Goal: Use online tool/utility: Utilize a website feature to perform a specific function

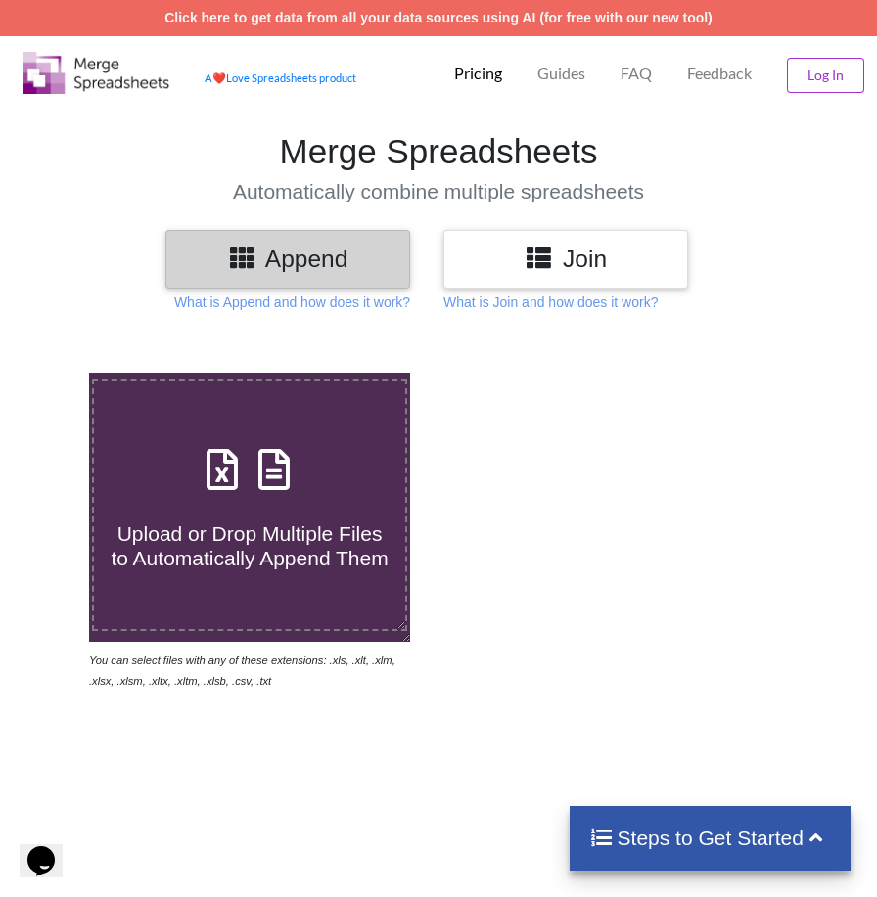
click at [314, 538] on span "Upload or Drop Multiple Files to Automatically Append Them" at bounding box center [249, 546] width 277 height 47
click at [51, 373] on input "Upload or Drop Multiple Files to Automatically Append Them" at bounding box center [51, 373] width 0 height 0
type input "C:\fakepath\UNIT A .xlsx"
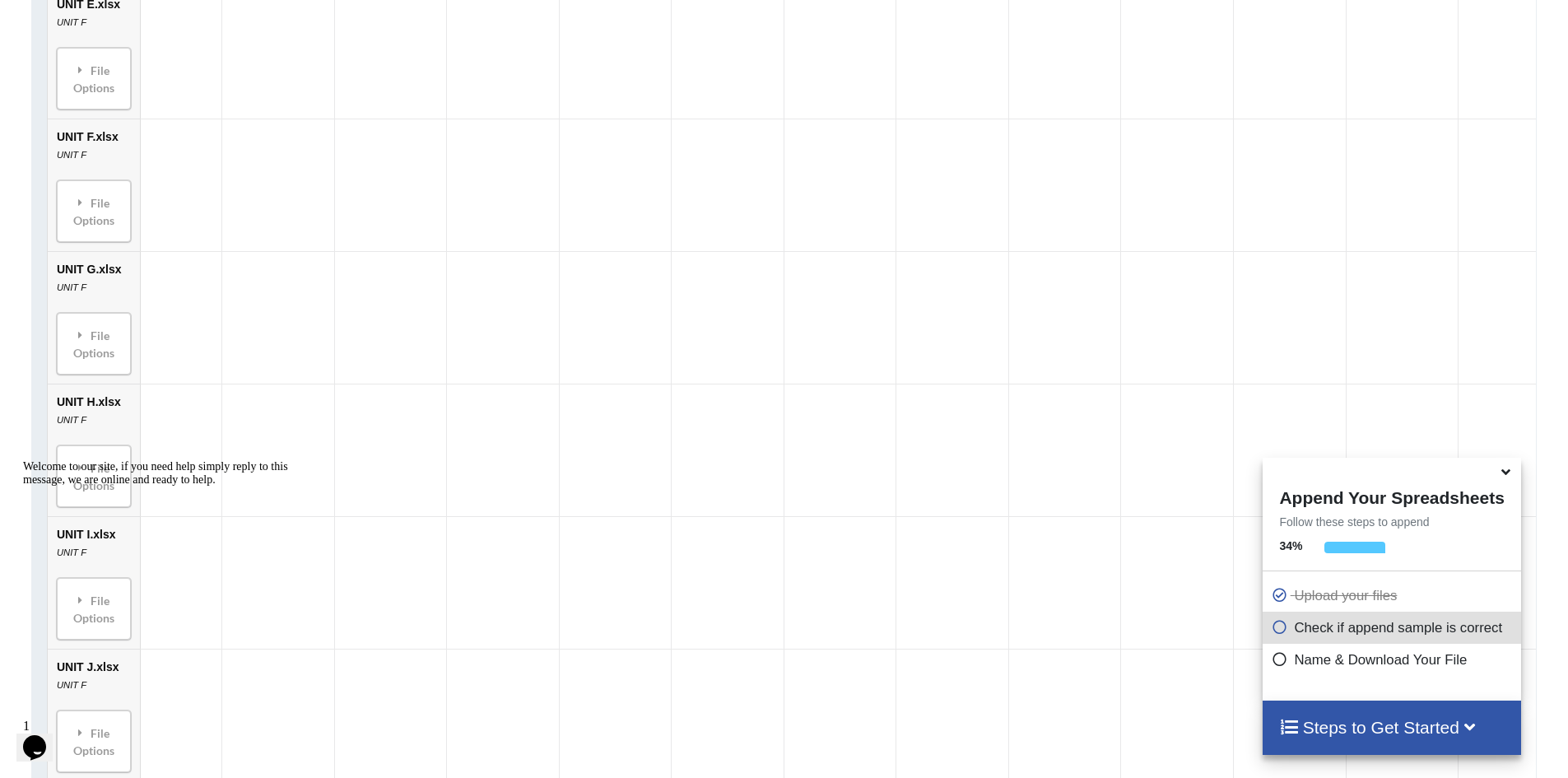
scroll to position [1238, 0]
click at [750, 475] on icon at bounding box center [1506, 469] width 18 height 15
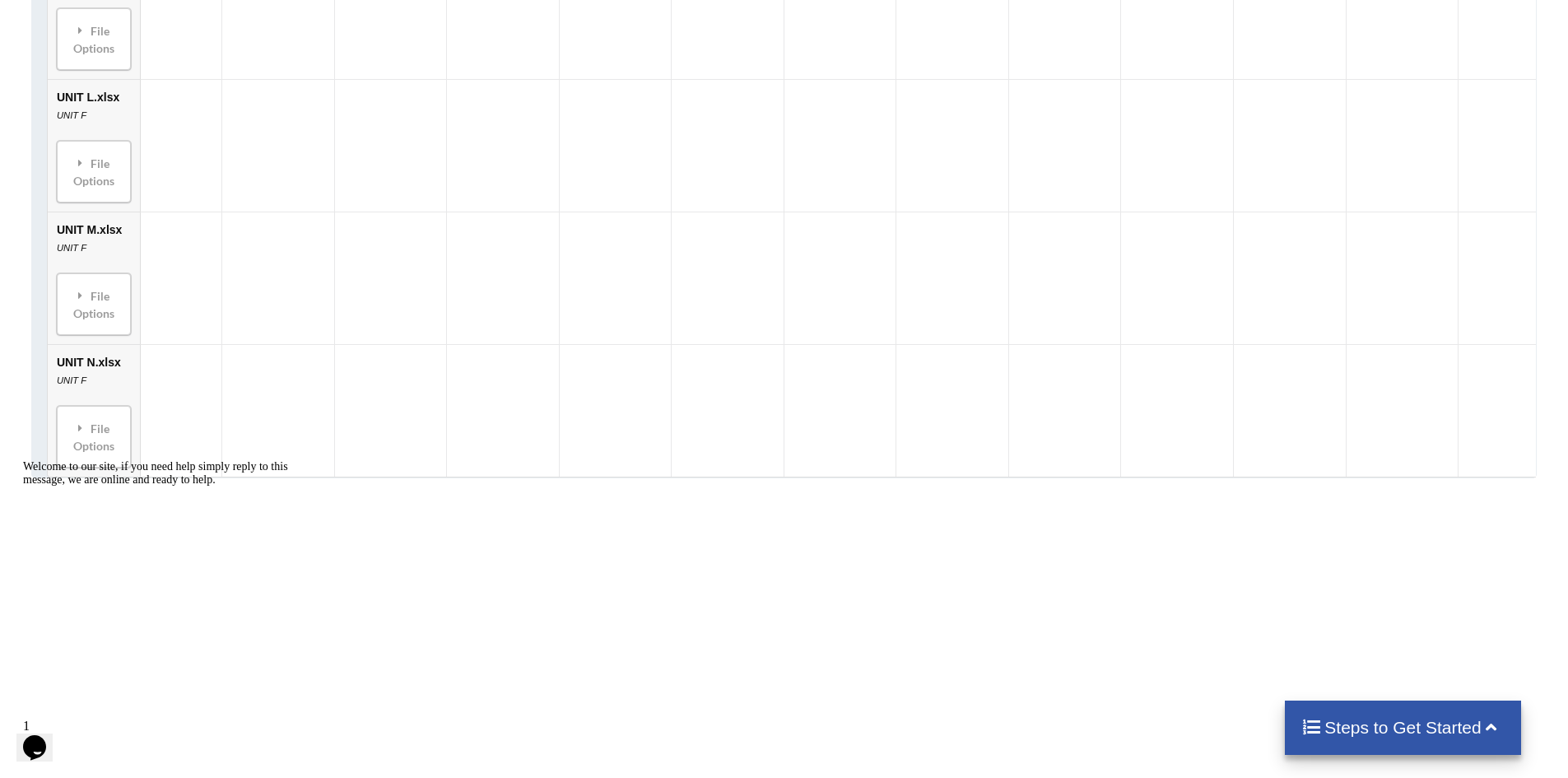
scroll to position [2555, 0]
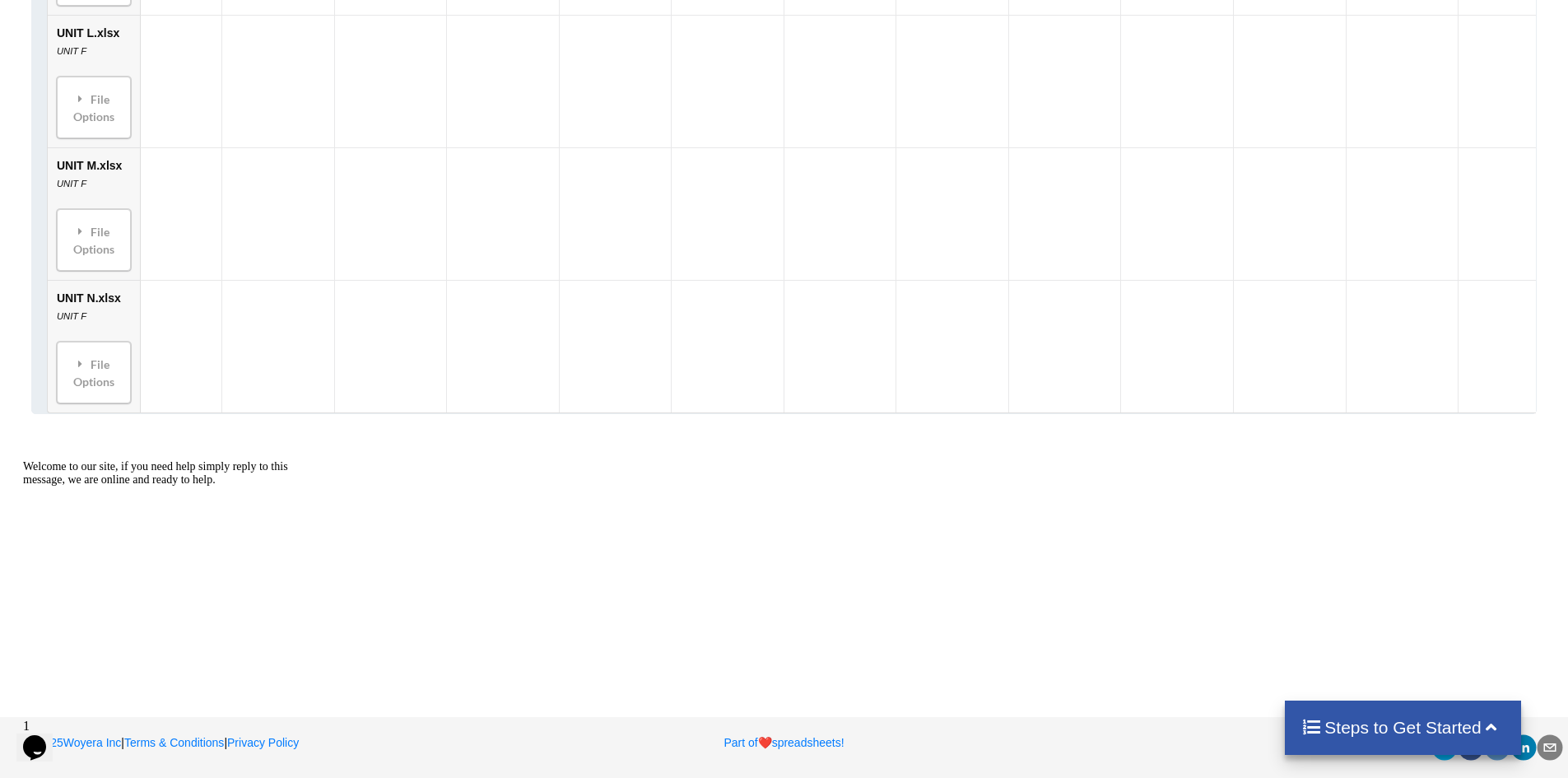
click at [750, 717] on h4 "Steps to Get Started" at bounding box center [1403, 727] width 204 height 20
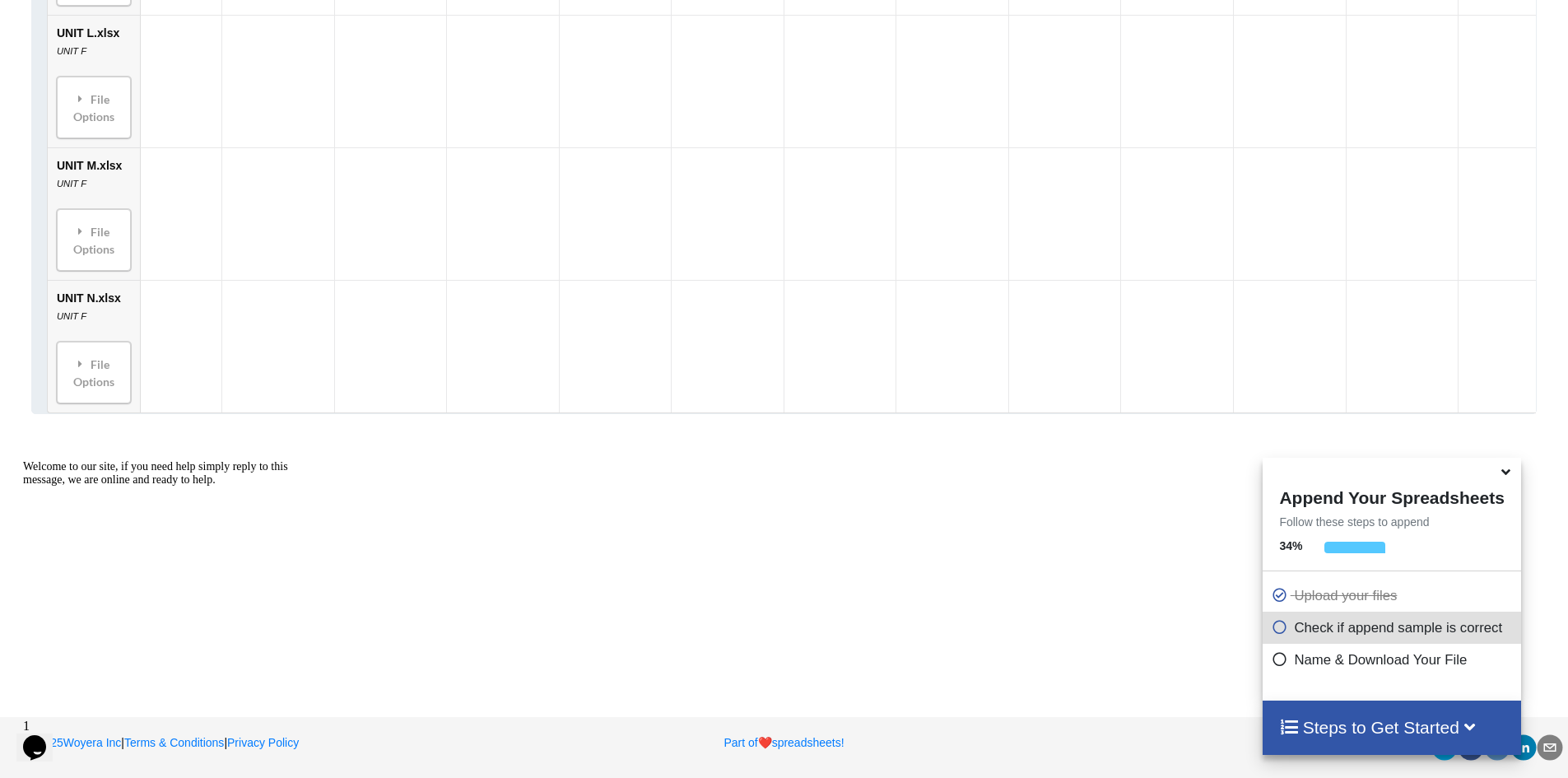
click at [750, 663] on icon at bounding box center [1279, 656] width 17 height 14
click at [750, 630] on icon at bounding box center [1279, 624] width 17 height 14
click at [750, 628] on icon at bounding box center [1279, 624] width 17 height 14
click at [750, 627] on p "Check if append sample is correct" at bounding box center [1394, 627] width 246 height 20
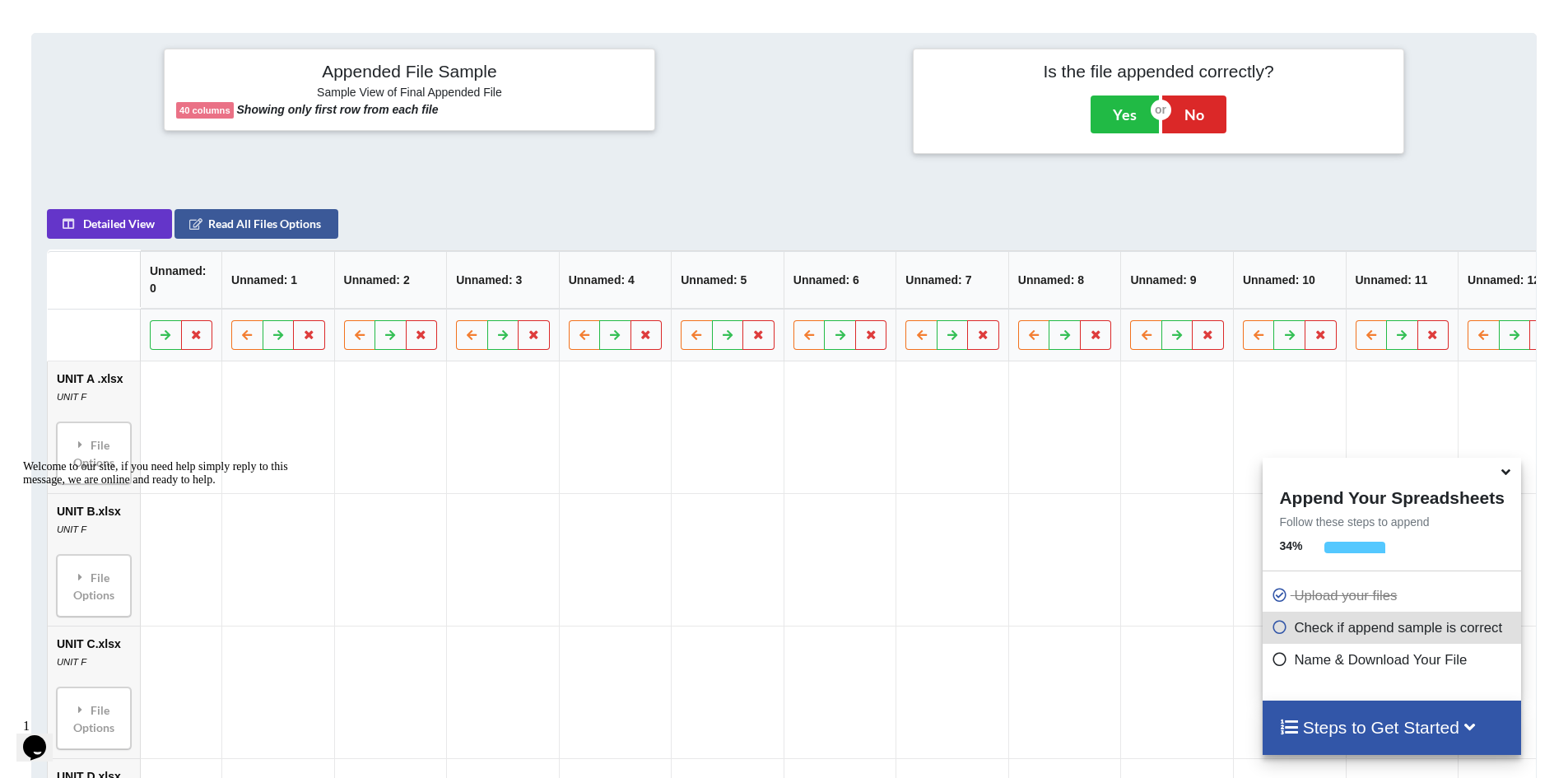
scroll to position [744, 0]
click at [232, 237] on button "Read All Files Options" at bounding box center [256, 225] width 164 height 29
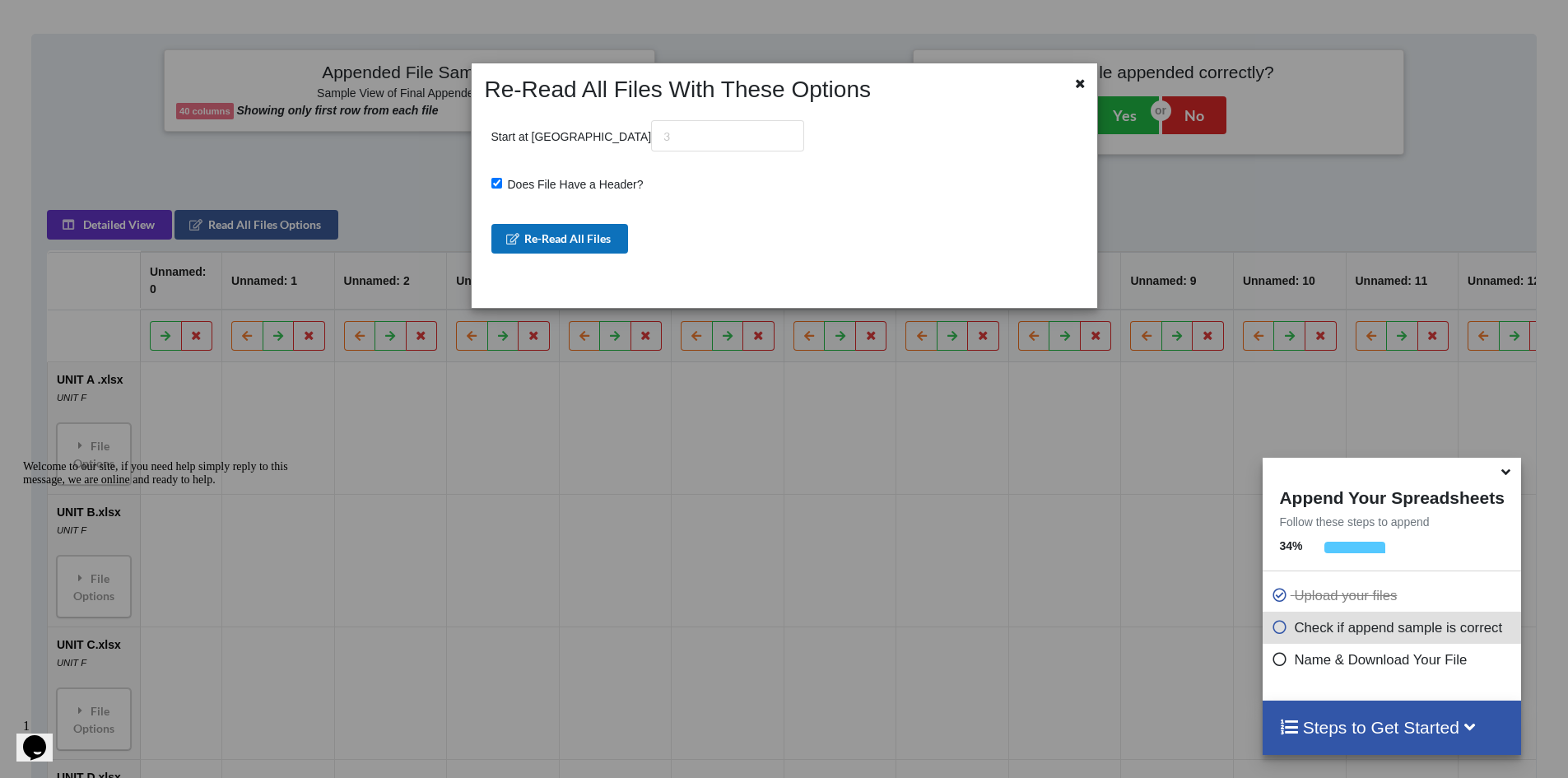
click at [543, 232] on button "Re-Read All Files" at bounding box center [559, 238] width 137 height 29
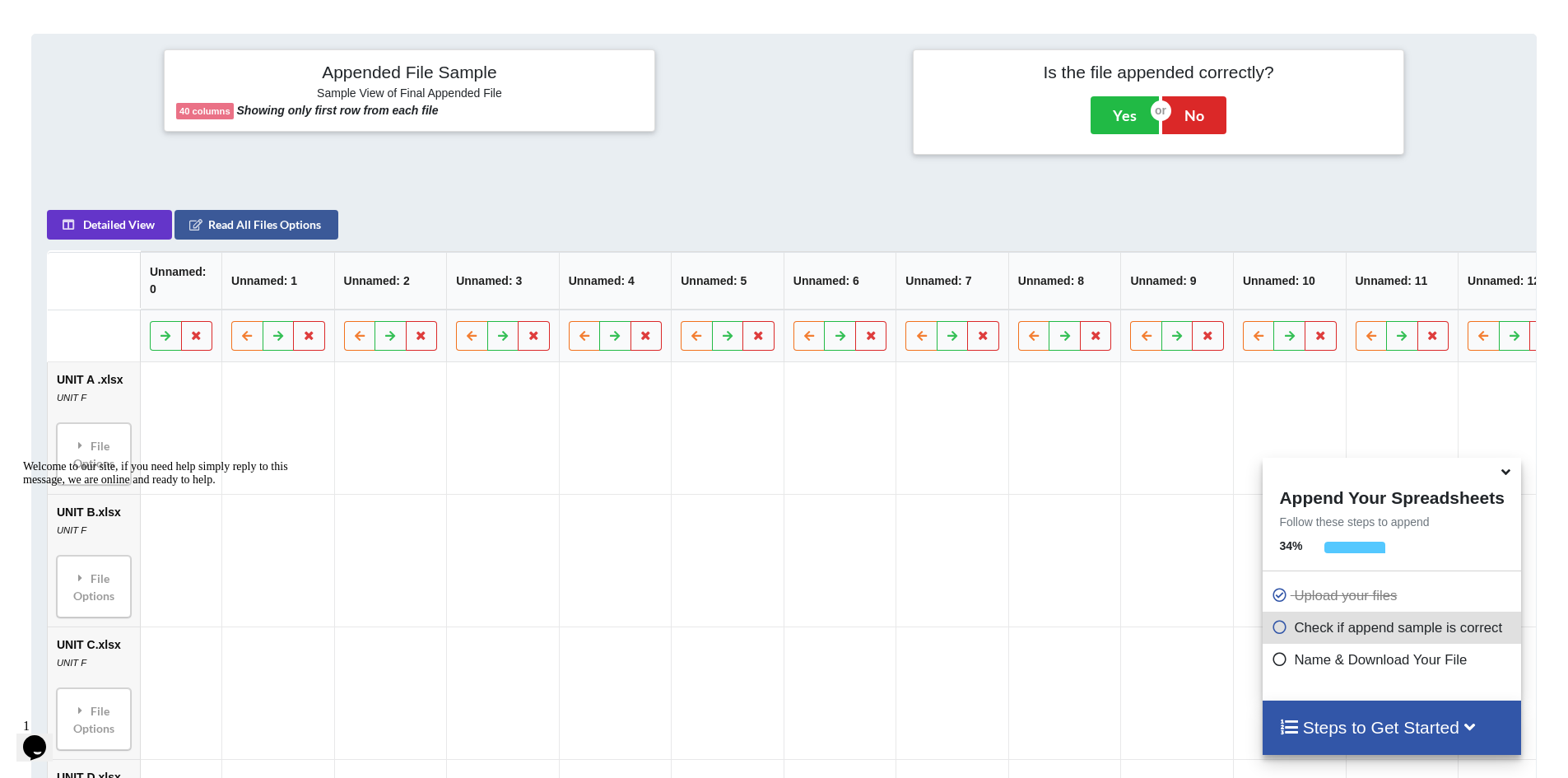
click at [750, 627] on icon at bounding box center [1279, 624] width 17 height 14
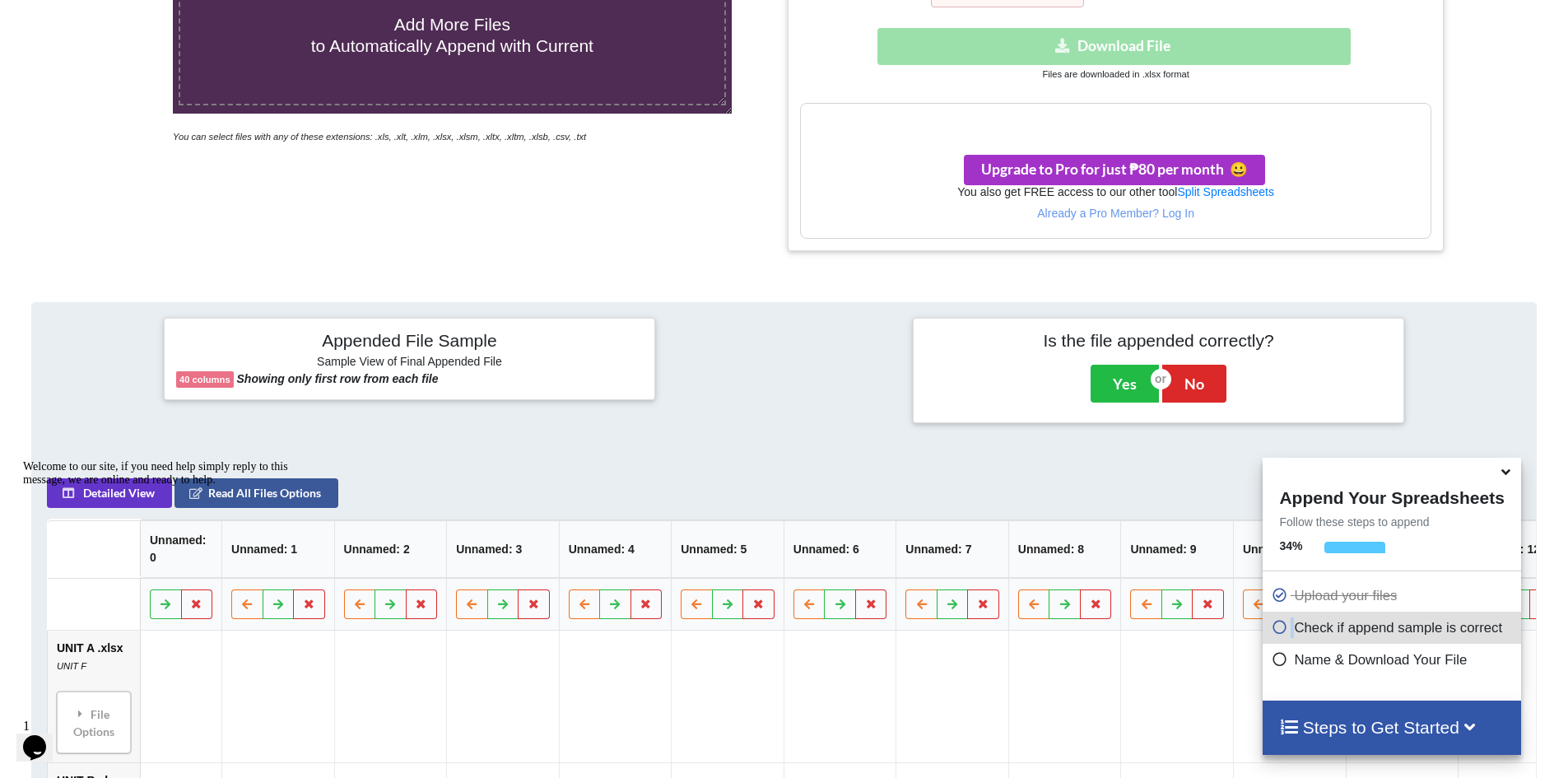
scroll to position [251, 0]
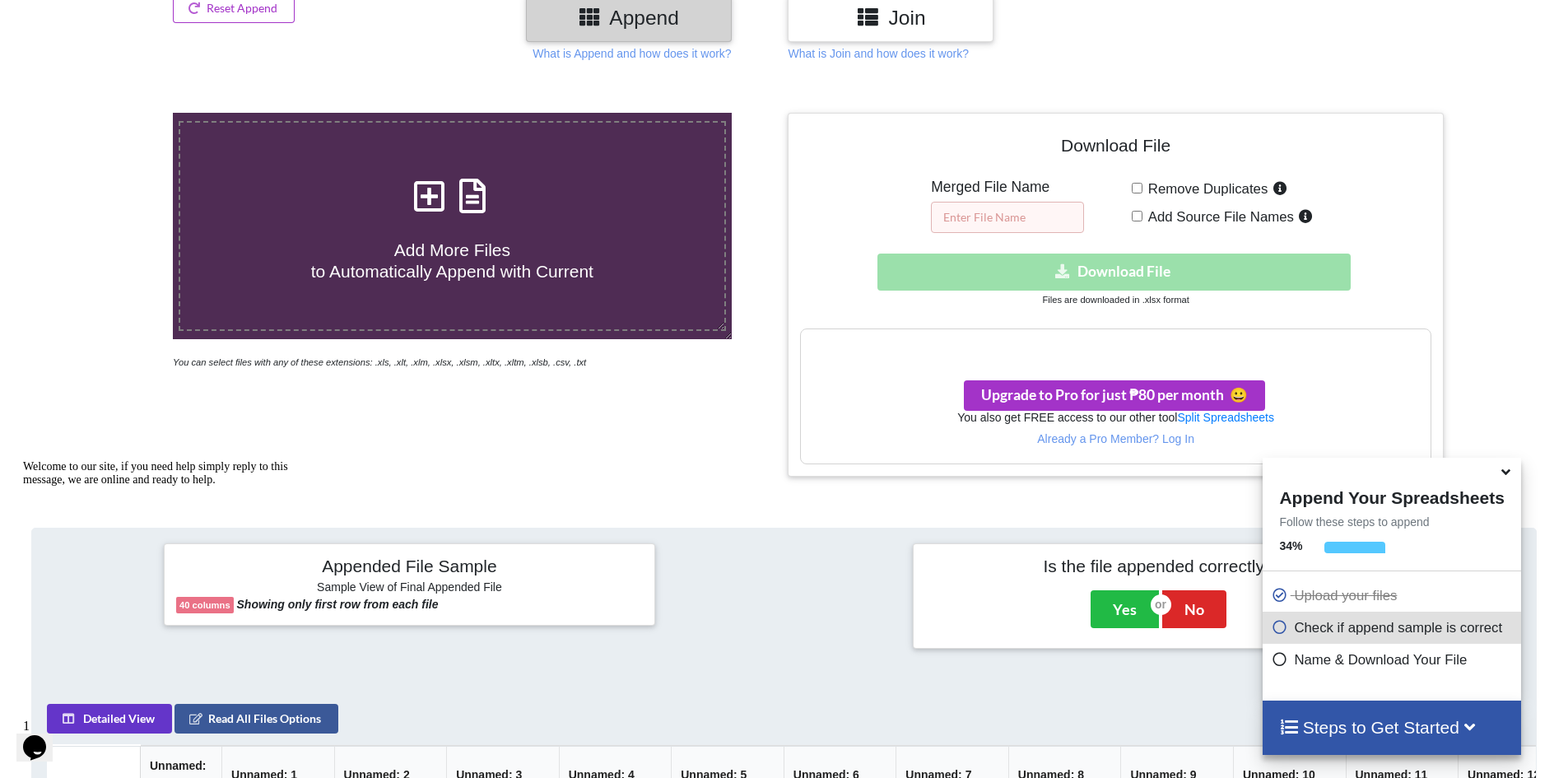
click at [750, 209] on input "text" at bounding box center [1008, 217] width 153 height 31
type input "m"
type input "8th floor"
click at [750, 188] on input "Remove Duplicates" at bounding box center [1137, 188] width 11 height 11
checkbox input "true"
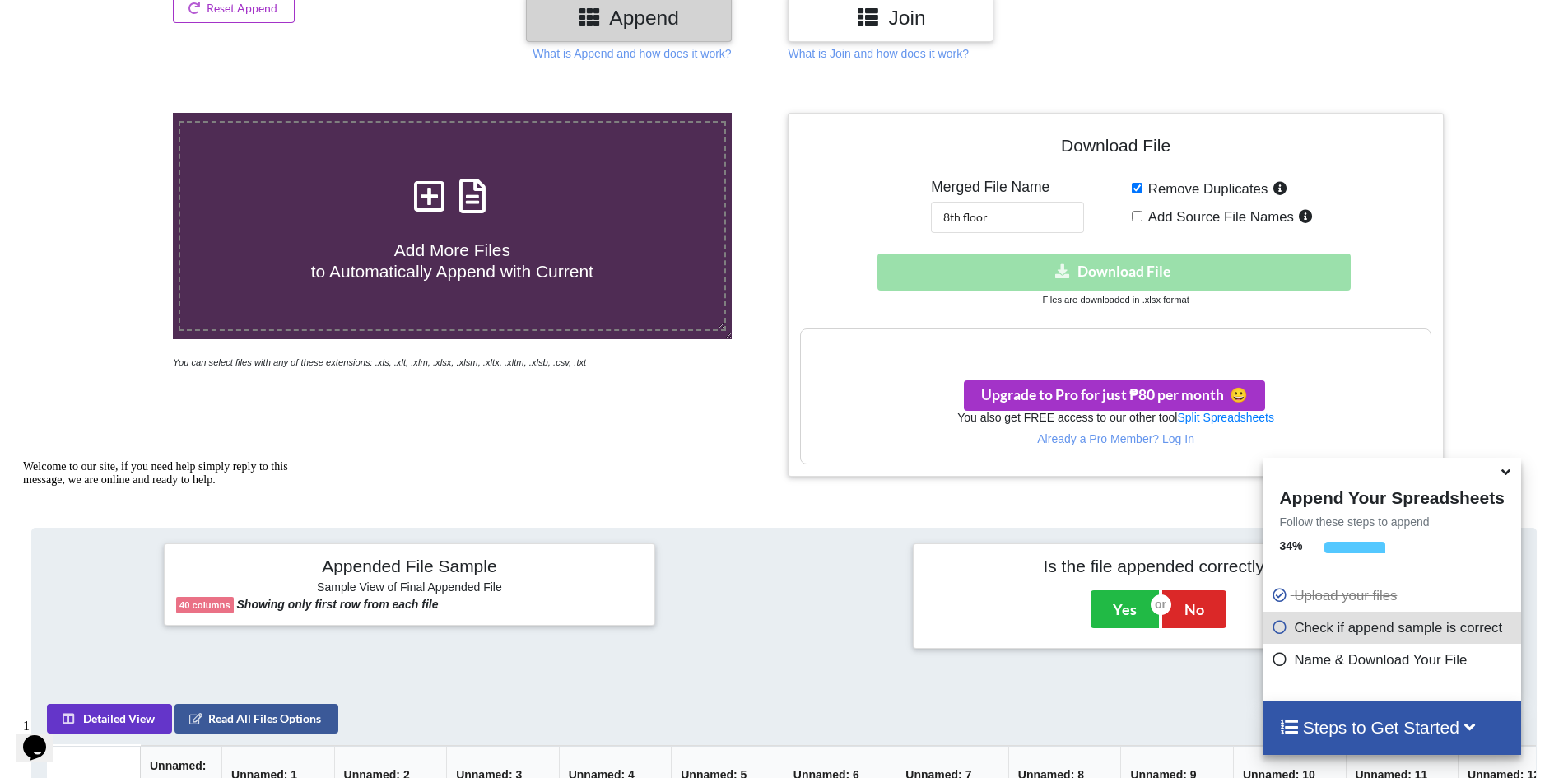
click at [750, 218] on input "Add Source File Names" at bounding box center [1137, 216] width 11 height 11
checkbox input "true"
click at [750, 629] on icon at bounding box center [1279, 624] width 17 height 14
click at [750, 273] on div "Download hidden Download File" at bounding box center [1115, 272] width 631 height 37
click at [750, 266] on div "Download hidden Download File" at bounding box center [1115, 272] width 631 height 37
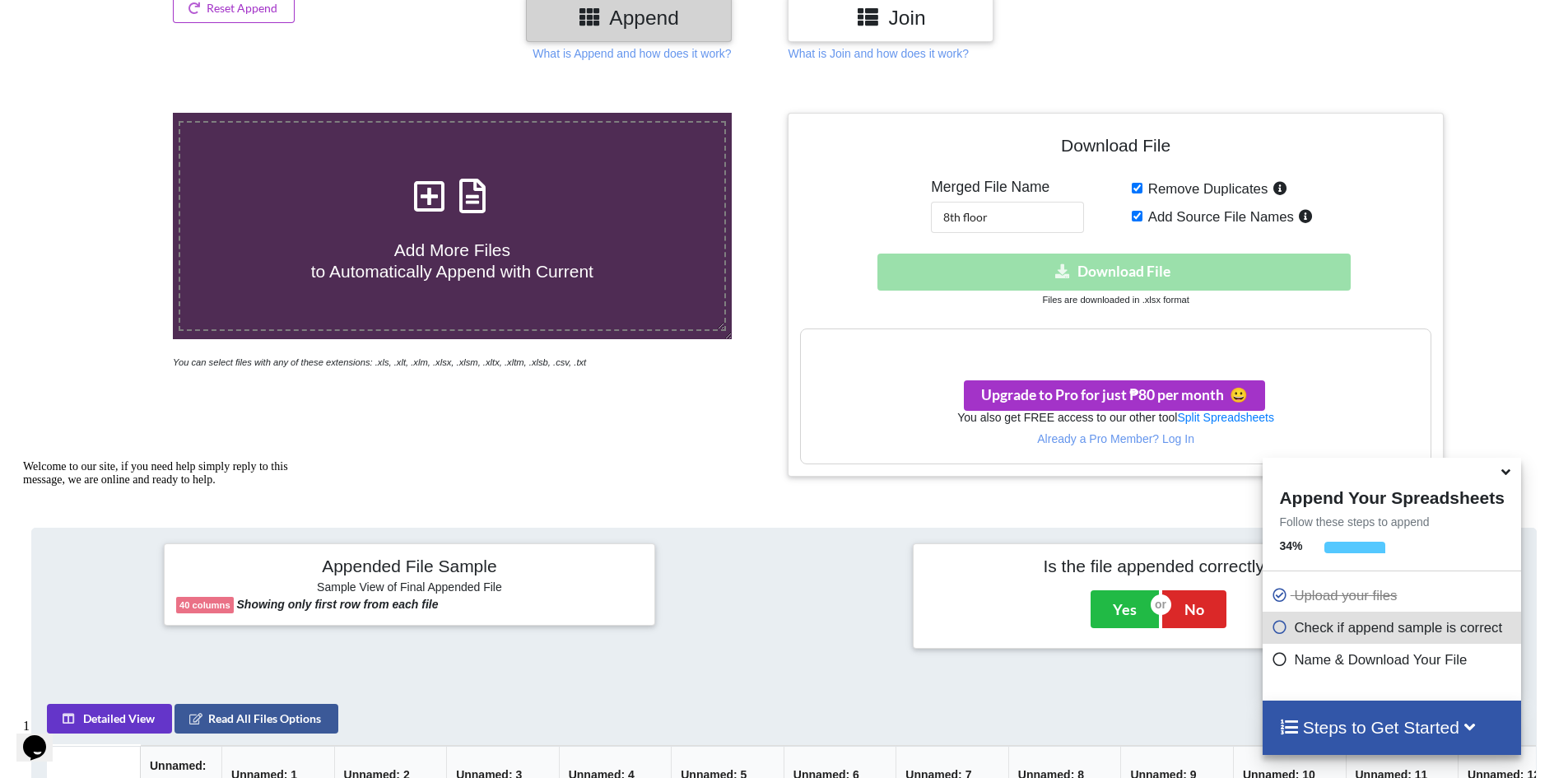
click at [750, 266] on div "Download hidden Download File" at bounding box center [1115, 272] width 631 height 37
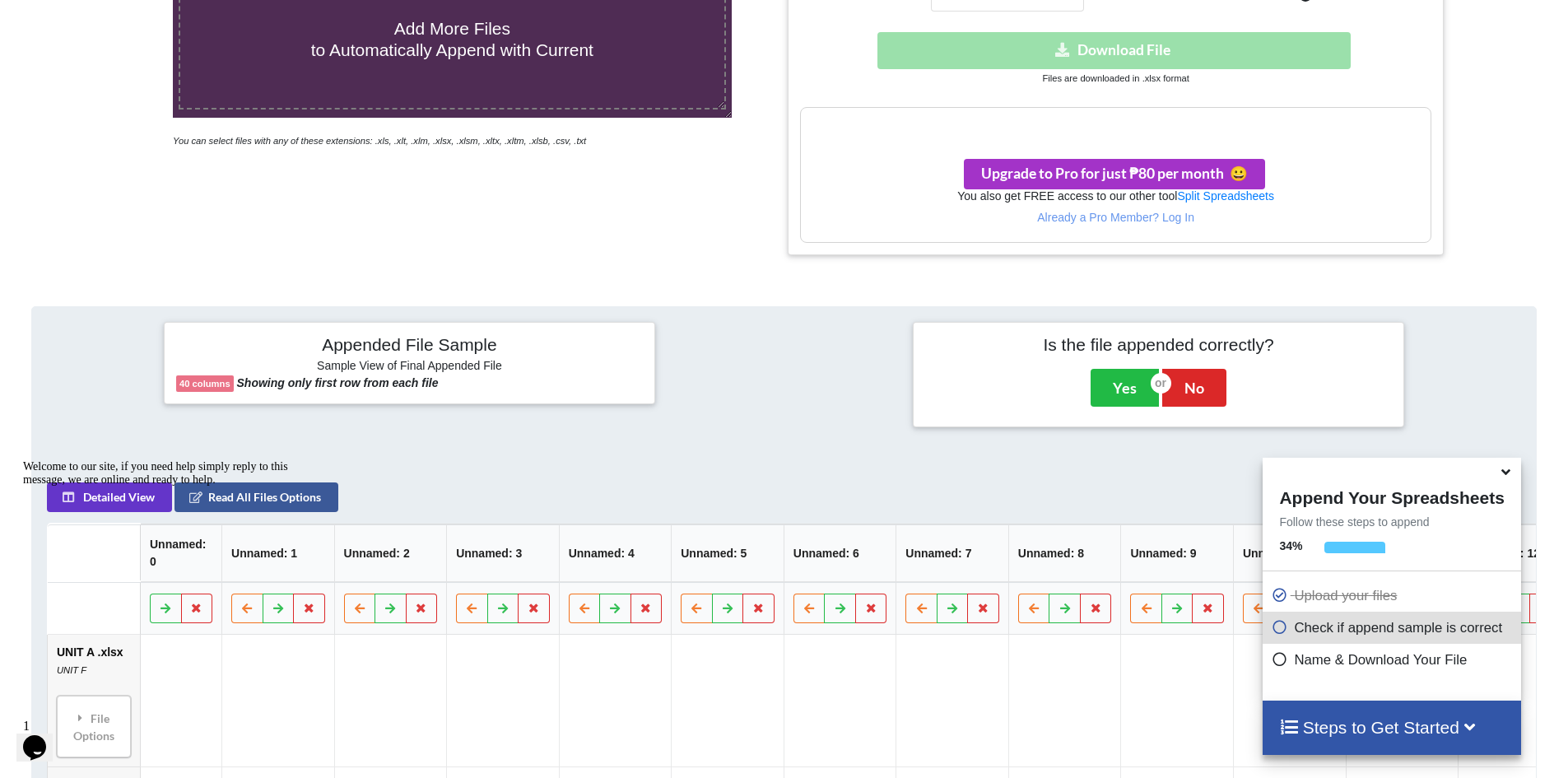
scroll to position [497, 0]
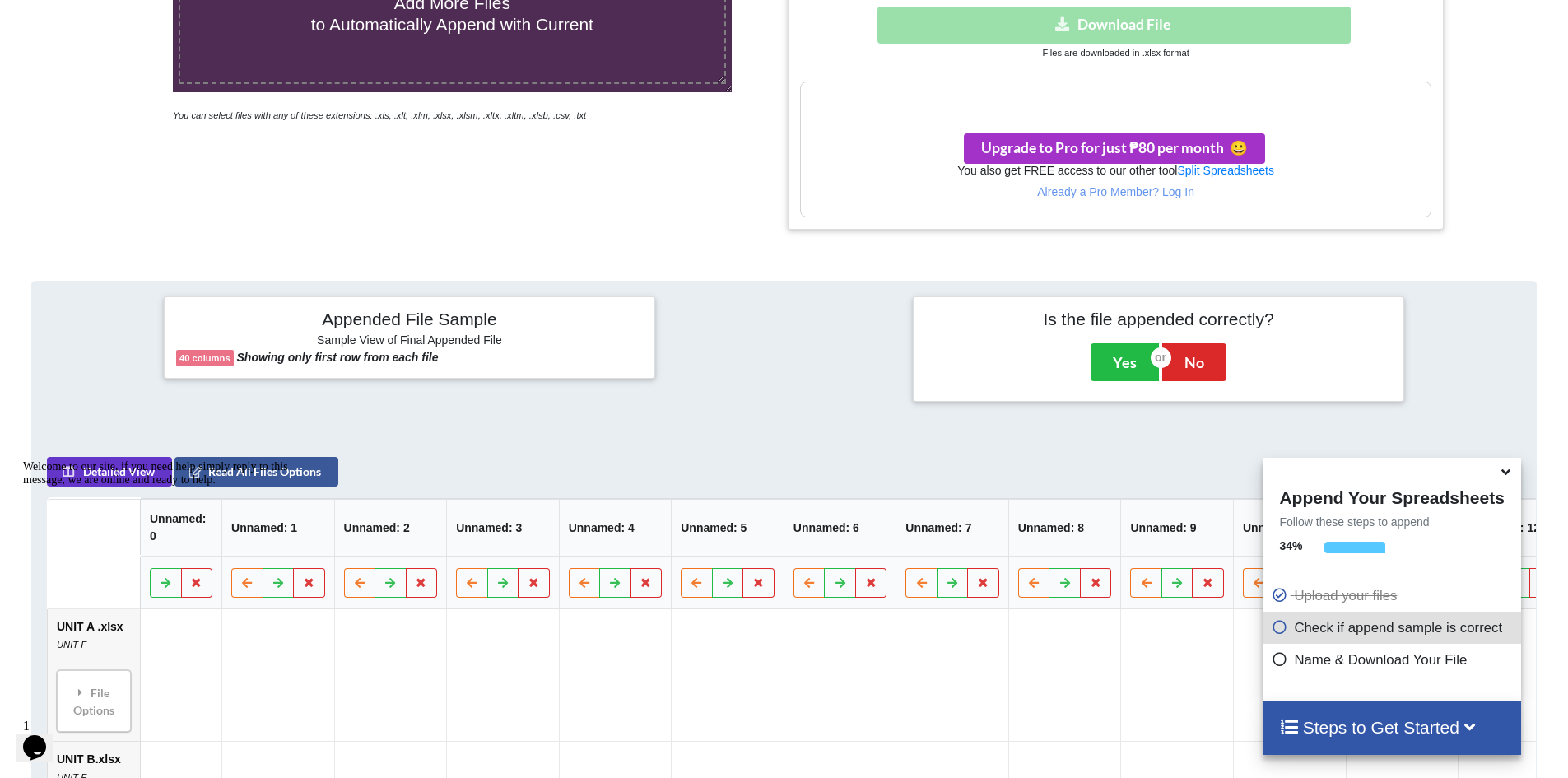
click at [750, 710] on div "Steps to Get Started" at bounding box center [1391, 728] width 257 height 54
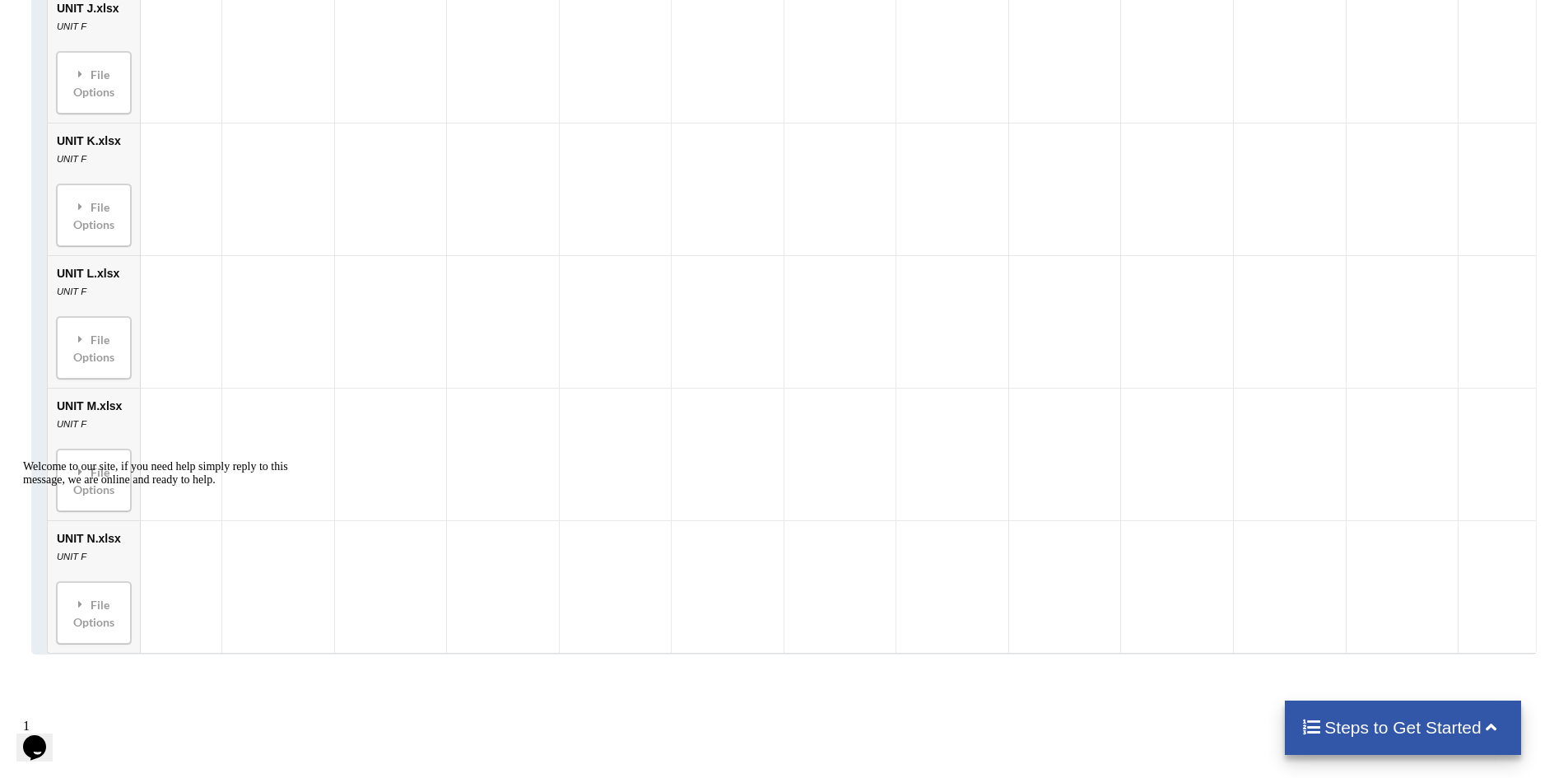
scroll to position [2555, 0]
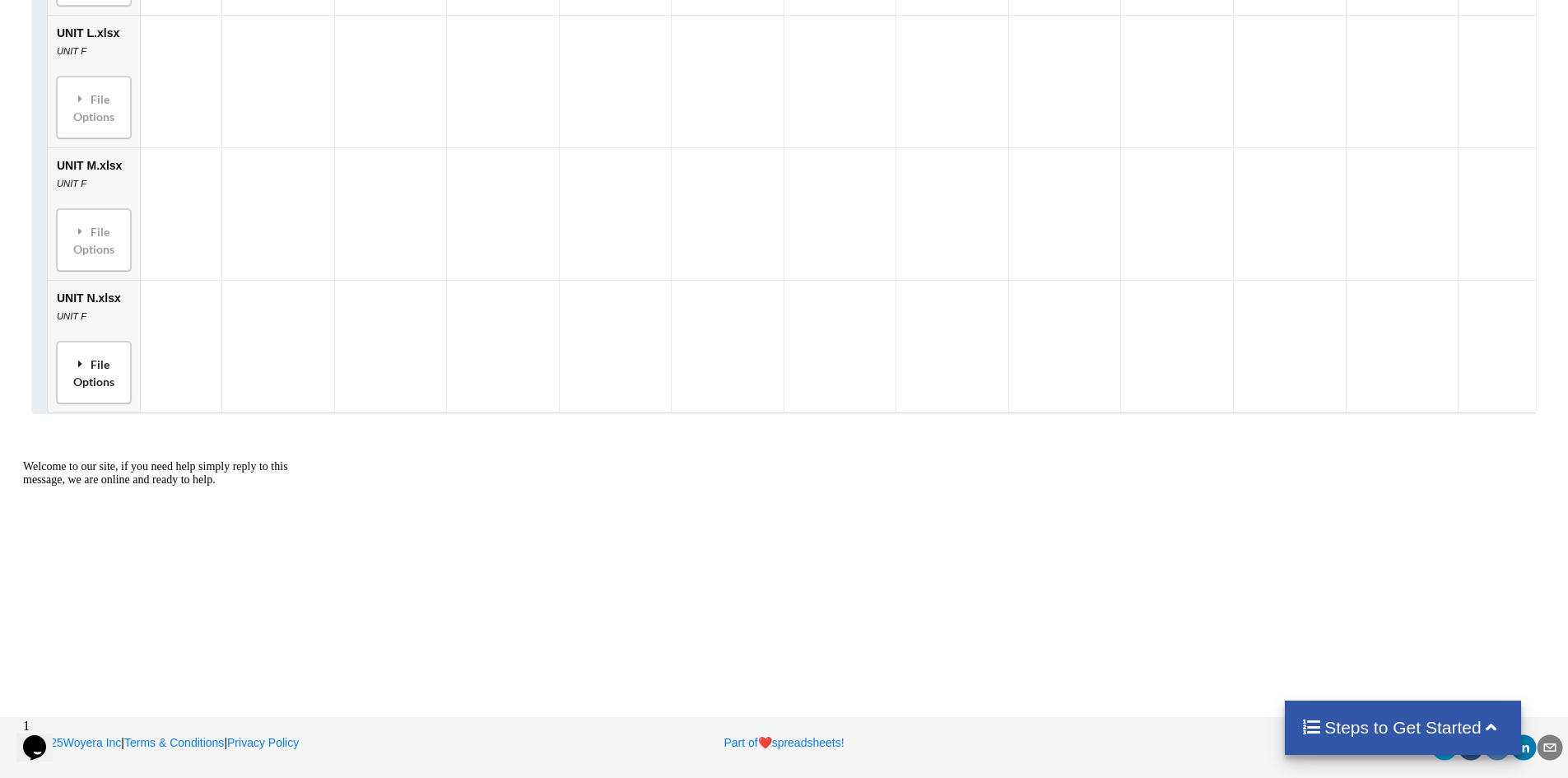
click at [114, 355] on div "File Options" at bounding box center [93, 373] width 64 height 52
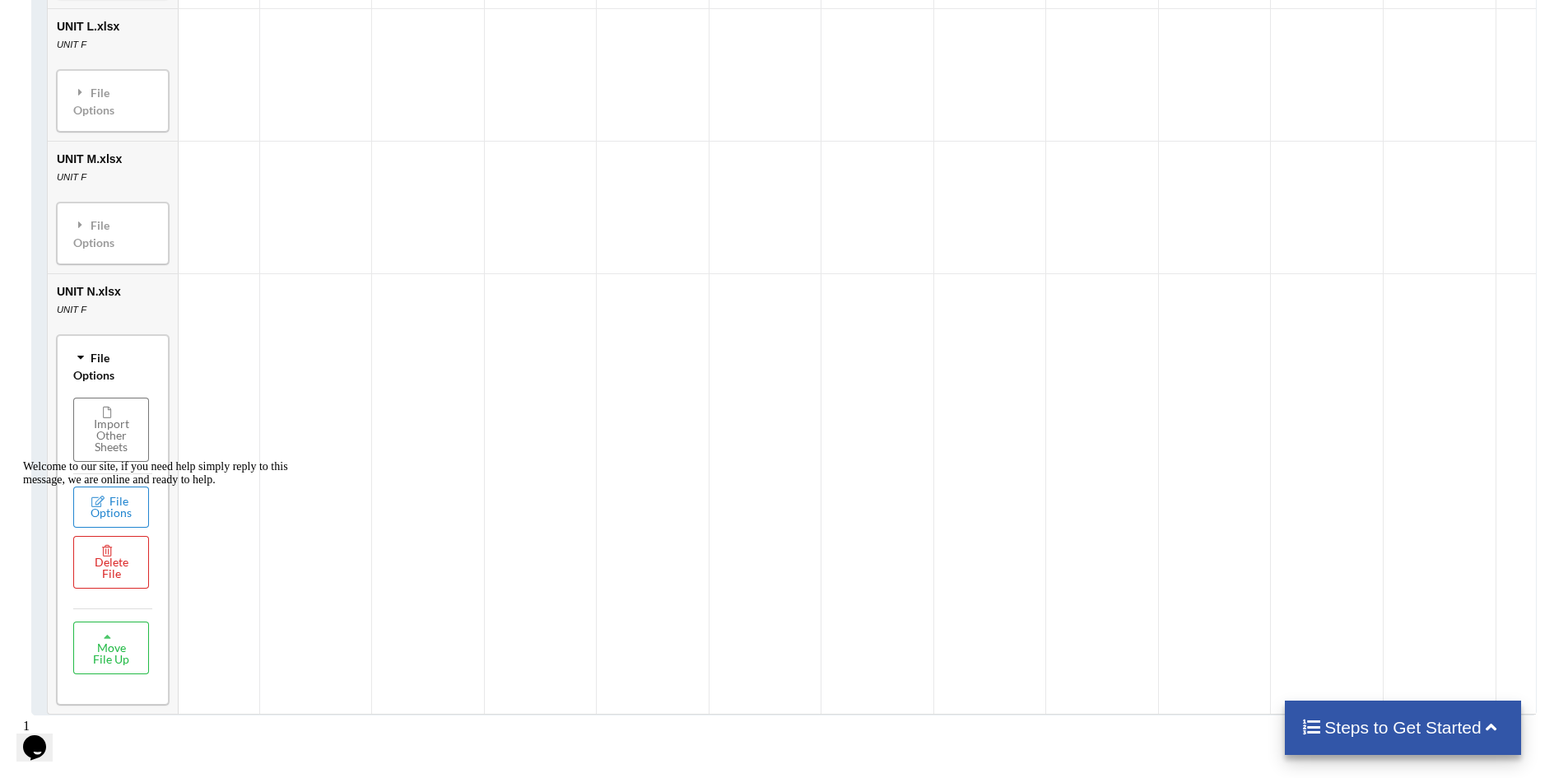
click at [114, 486] on div "Welcome to our site, if you need help simply reply to this message, we are onli…" at bounding box center [171, 473] width 296 height 26
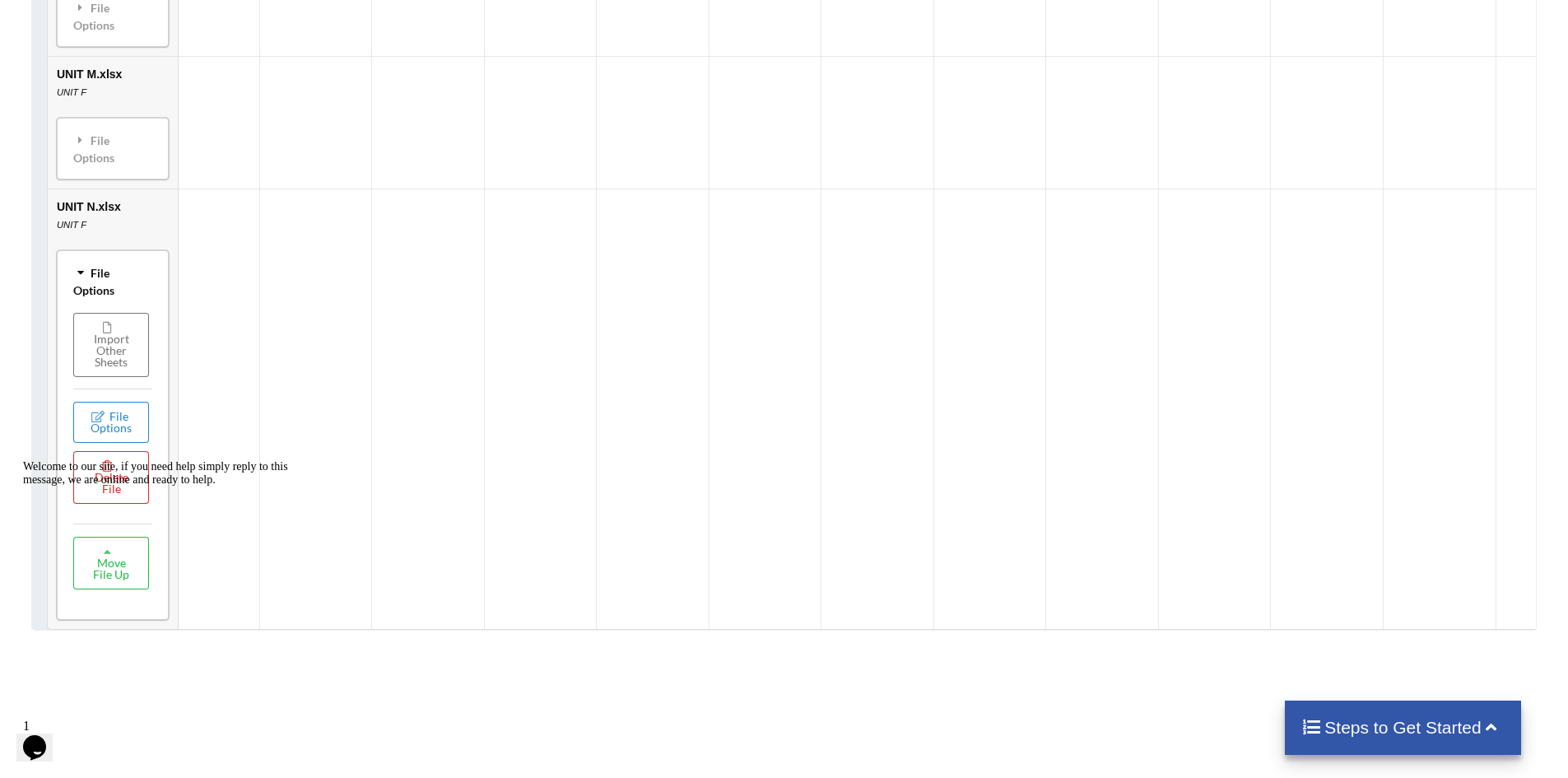
scroll to position [2720, 0]
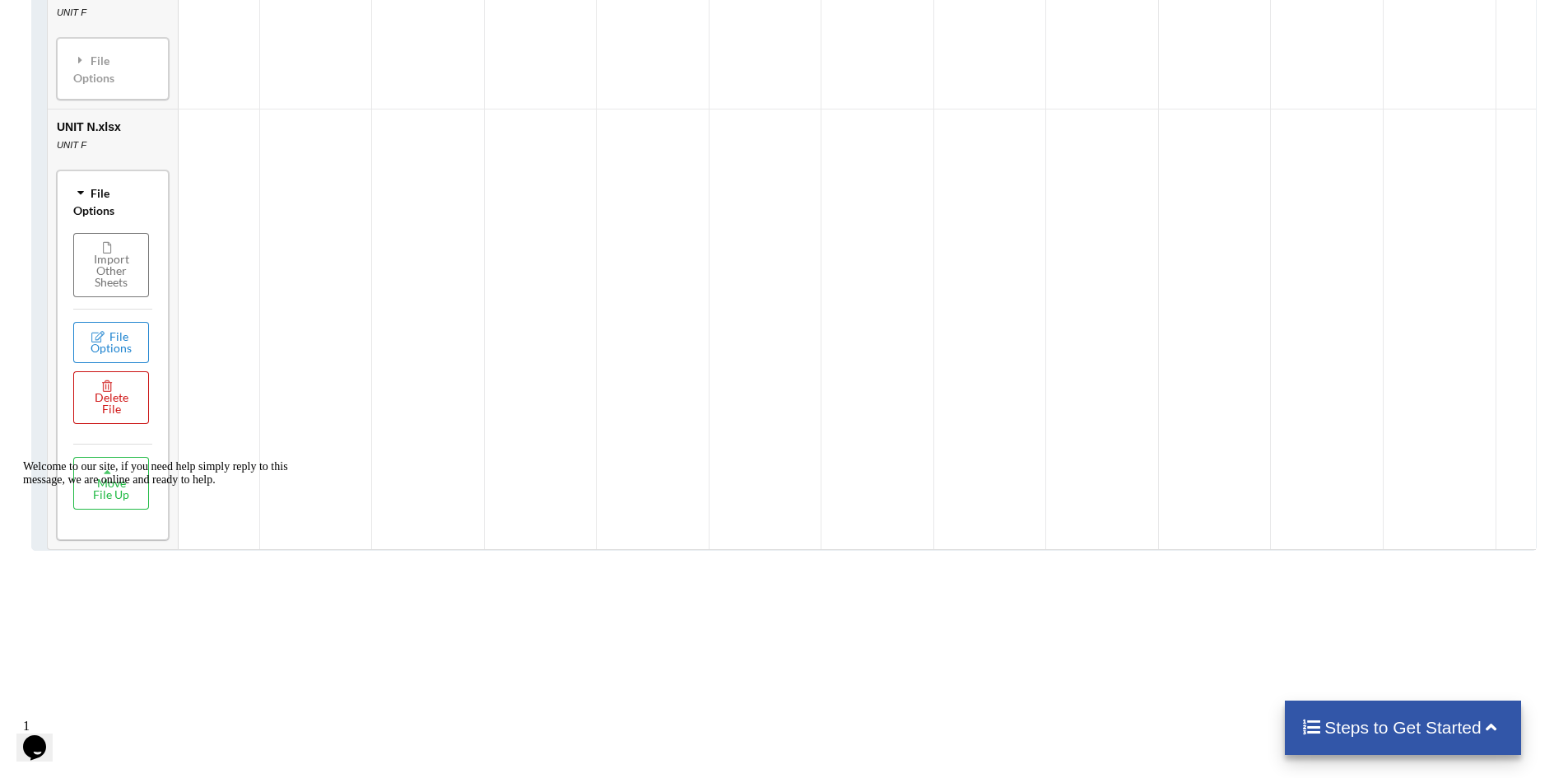
click at [130, 400] on button "Delete File" at bounding box center [111, 397] width 76 height 53
click at [197, 346] on button "Delete File" at bounding box center [175, 343] width 89 height 29
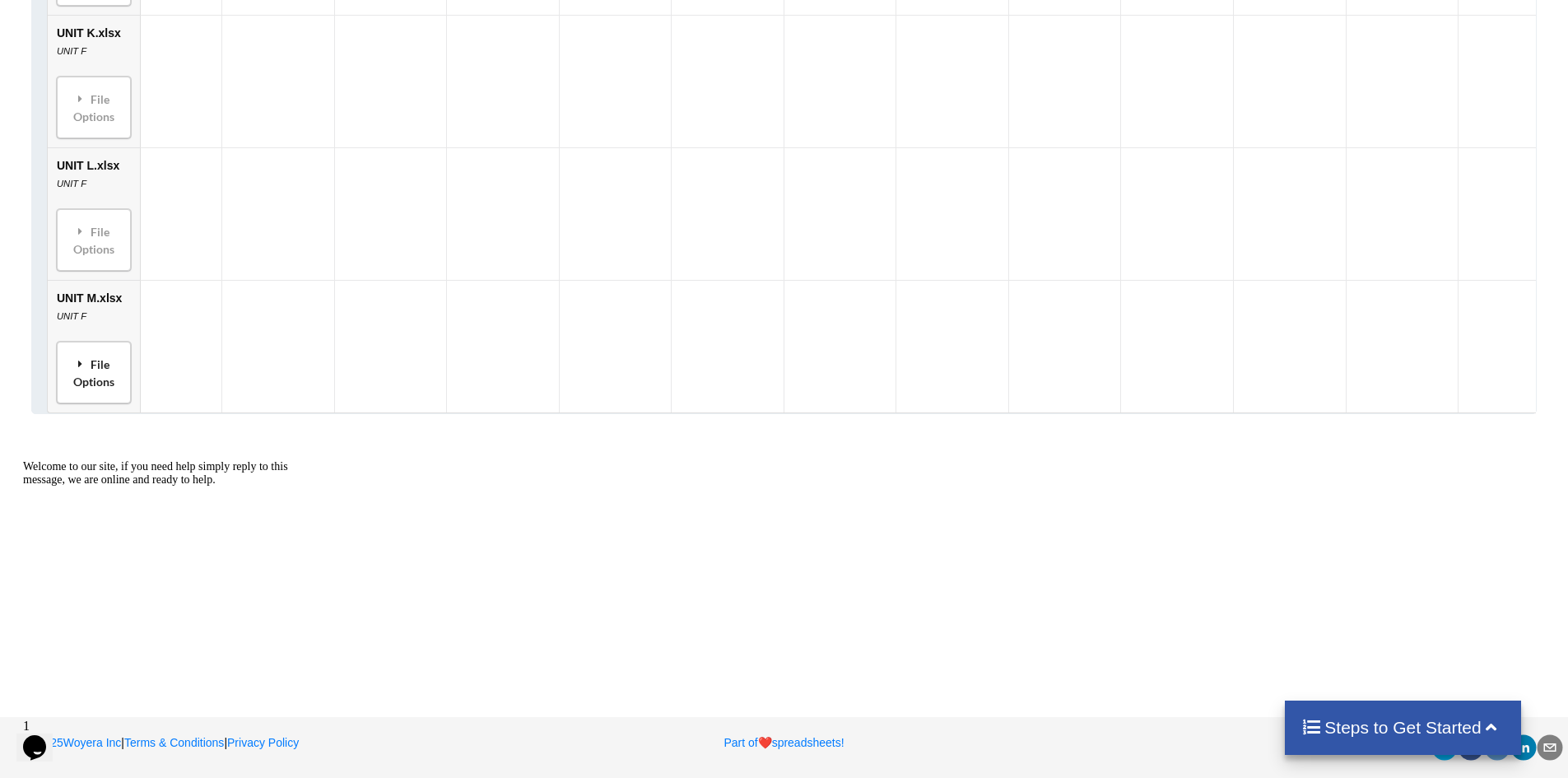
click at [114, 361] on div "File Options" at bounding box center [93, 373] width 64 height 52
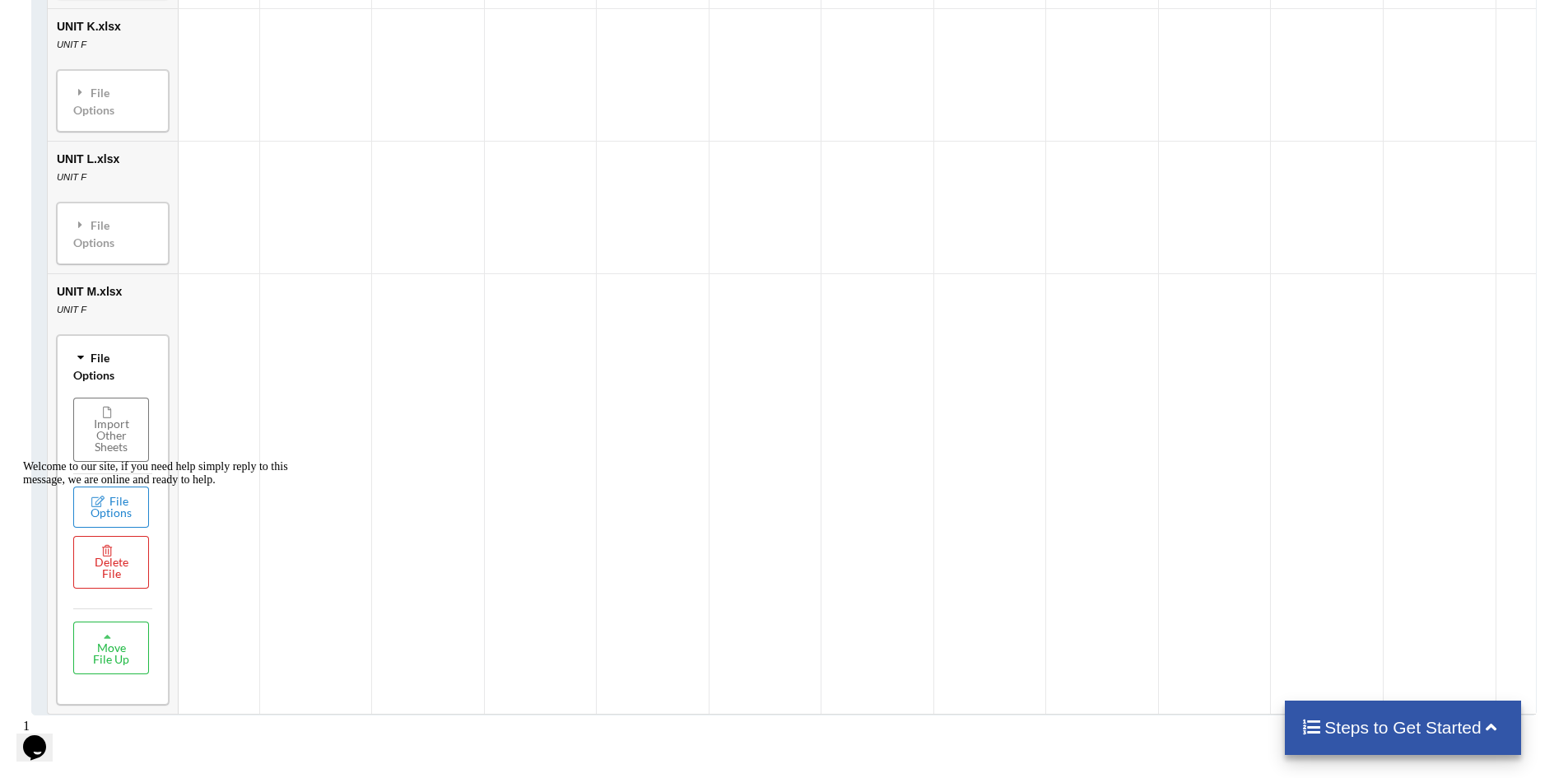
scroll to position [2720, 0]
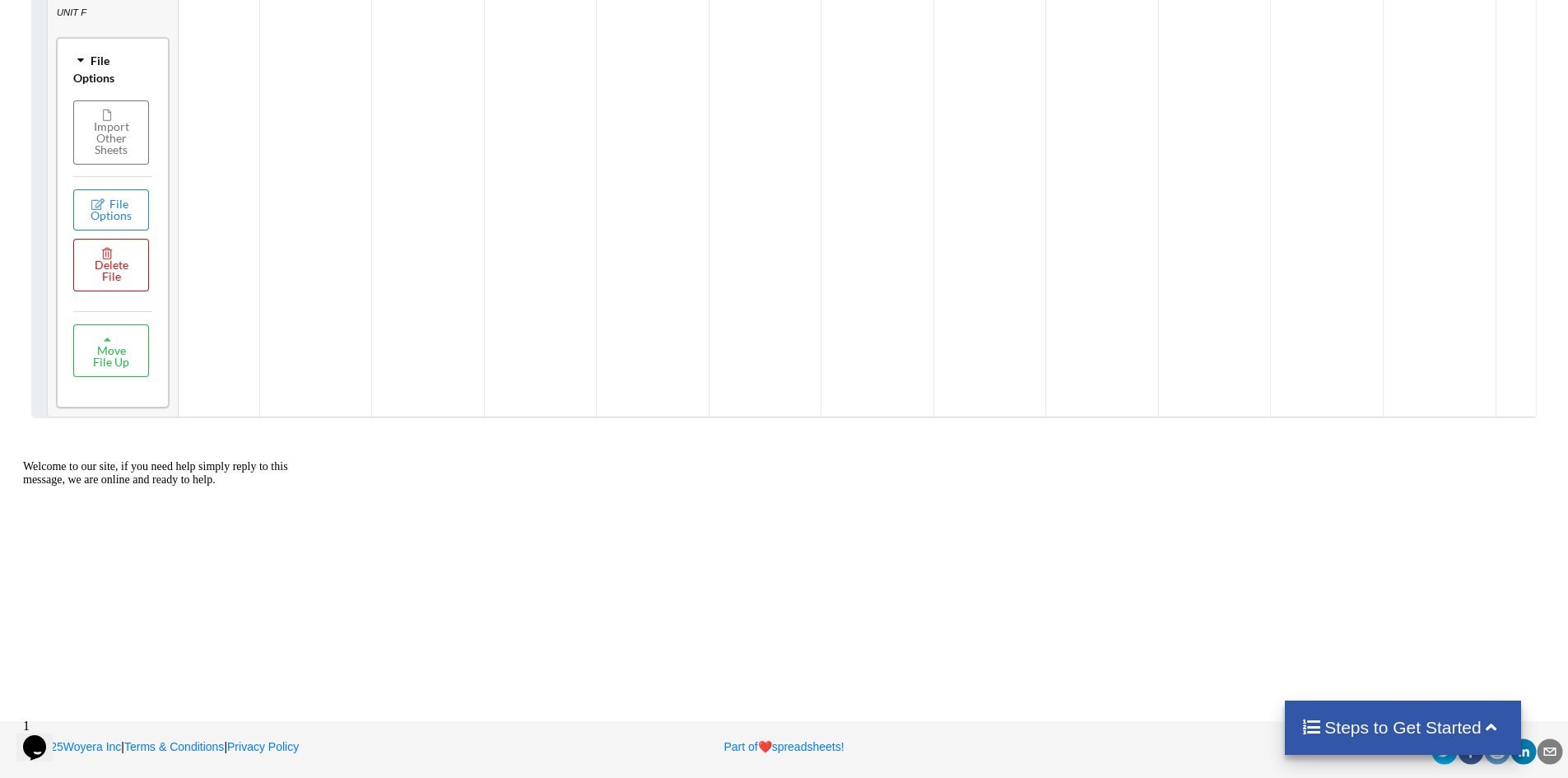
click at [108, 273] on button "Delete File" at bounding box center [111, 265] width 76 height 53
click at [185, 216] on button "Delete File" at bounding box center [175, 211] width 89 height 29
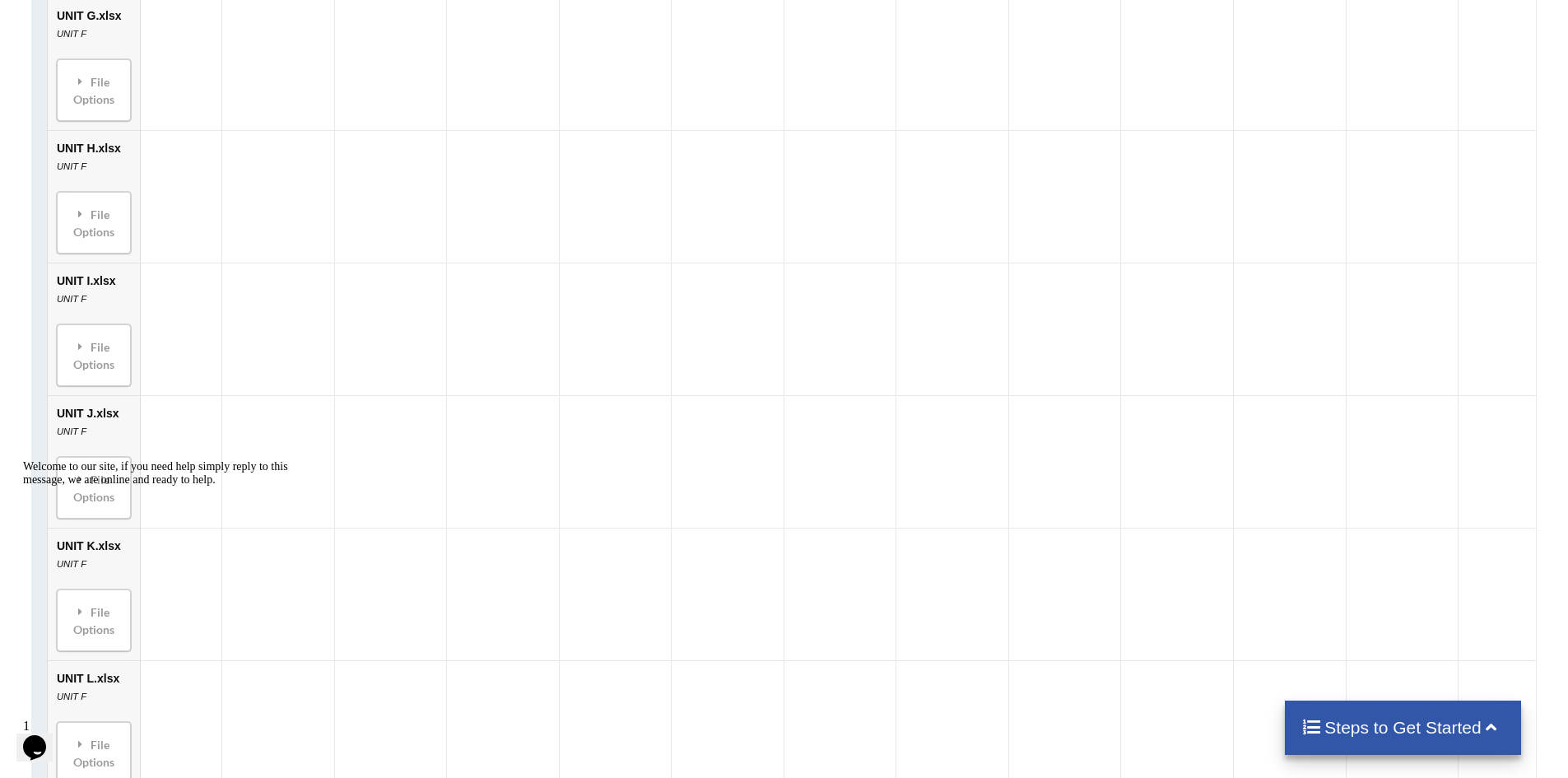
scroll to position [2125, 0]
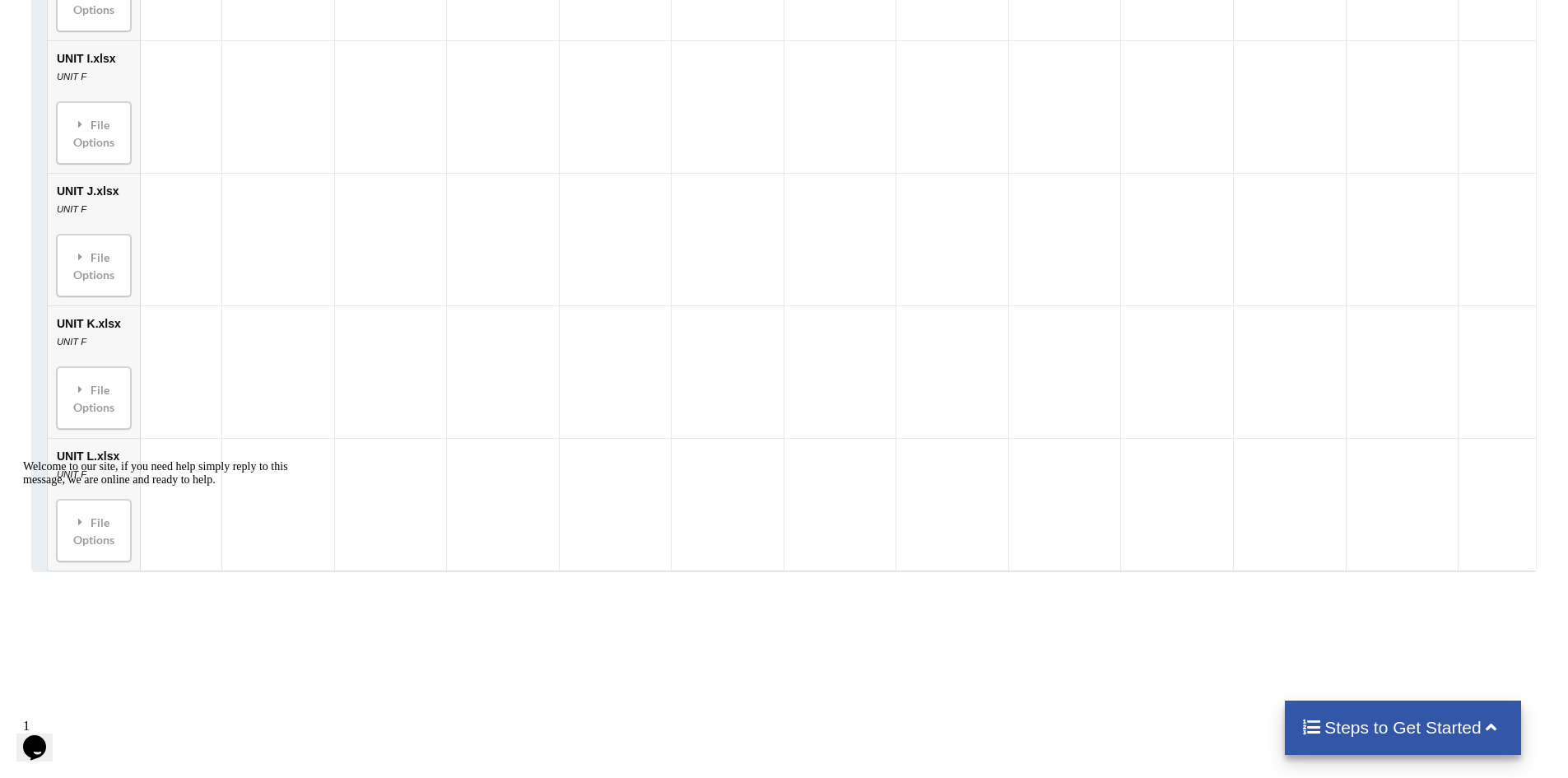
click at [116, 486] on div "Welcome to our site, if you need help simply reply to this message, we are onli…" at bounding box center [171, 473] width 296 height 26
click at [68, 486] on div "Welcome to our site, if you need help simply reply to this message, we are onli…" at bounding box center [171, 473] width 296 height 26
click at [99, 486] on div "Welcome to our site, if you need help simply reply to this message, we are onli…" at bounding box center [171, 473] width 296 height 26
click at [77, 486] on div "Welcome to our site, if you need help simply reply to this message, we are onli…" at bounding box center [171, 473] width 296 height 26
click at [23, 460] on icon "Chat attention grabber" at bounding box center [23, 460] width 0 height 0
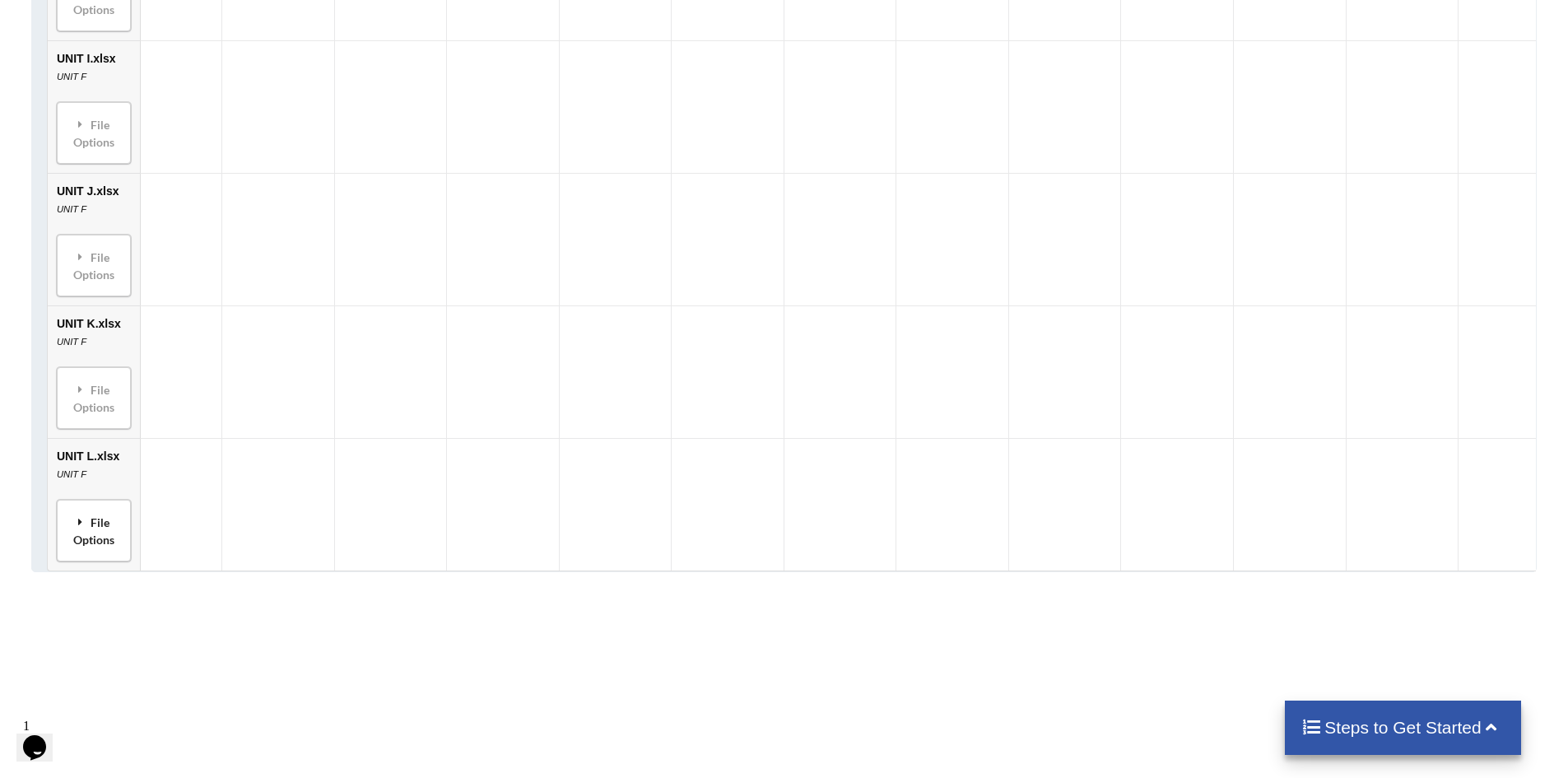
click at [90, 548] on div "File Options" at bounding box center [93, 531] width 64 height 52
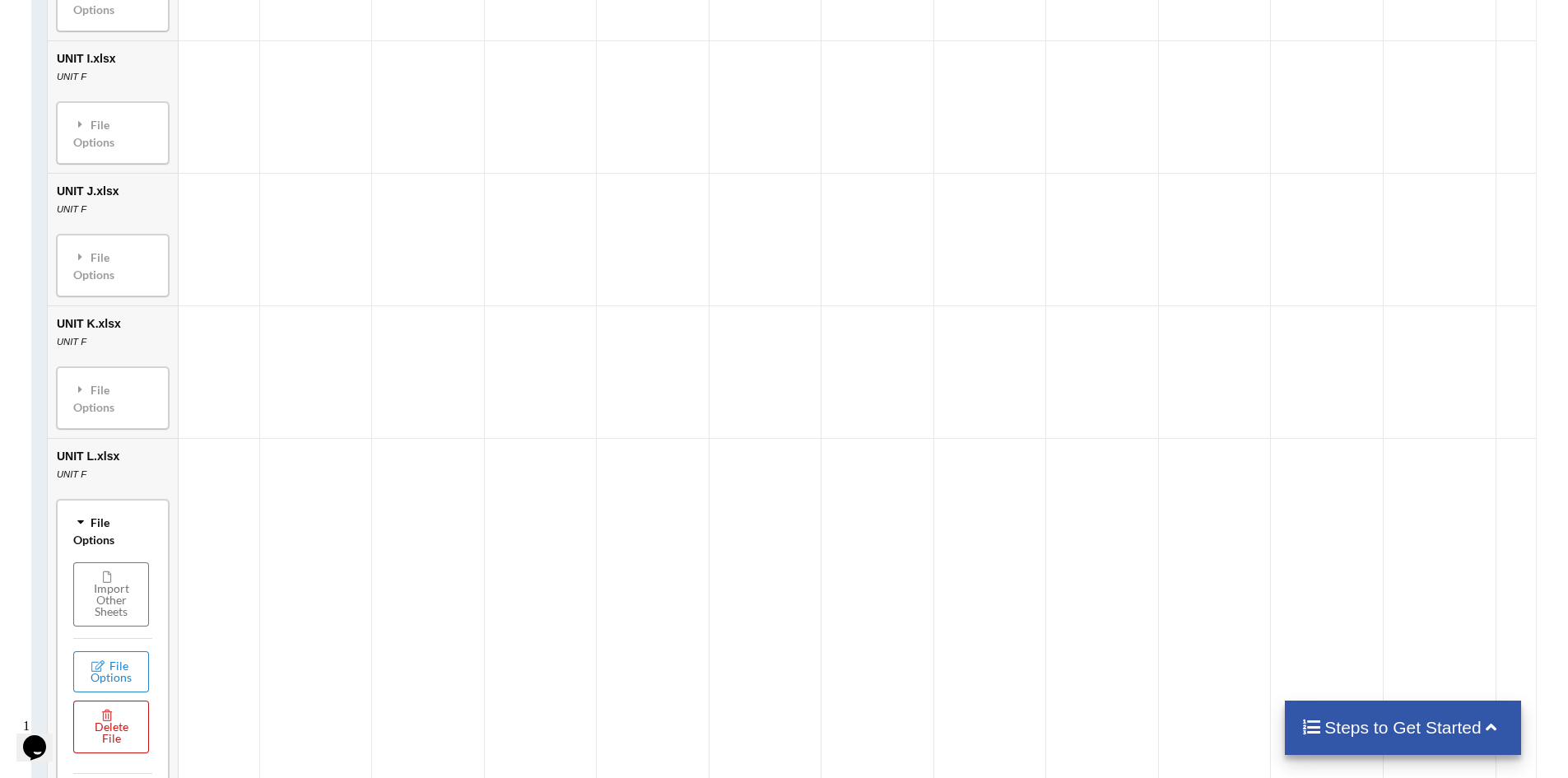
click at [123, 728] on button "Delete File" at bounding box center [111, 727] width 76 height 53
click at [188, 671] on button "Delete File" at bounding box center [175, 673] width 89 height 29
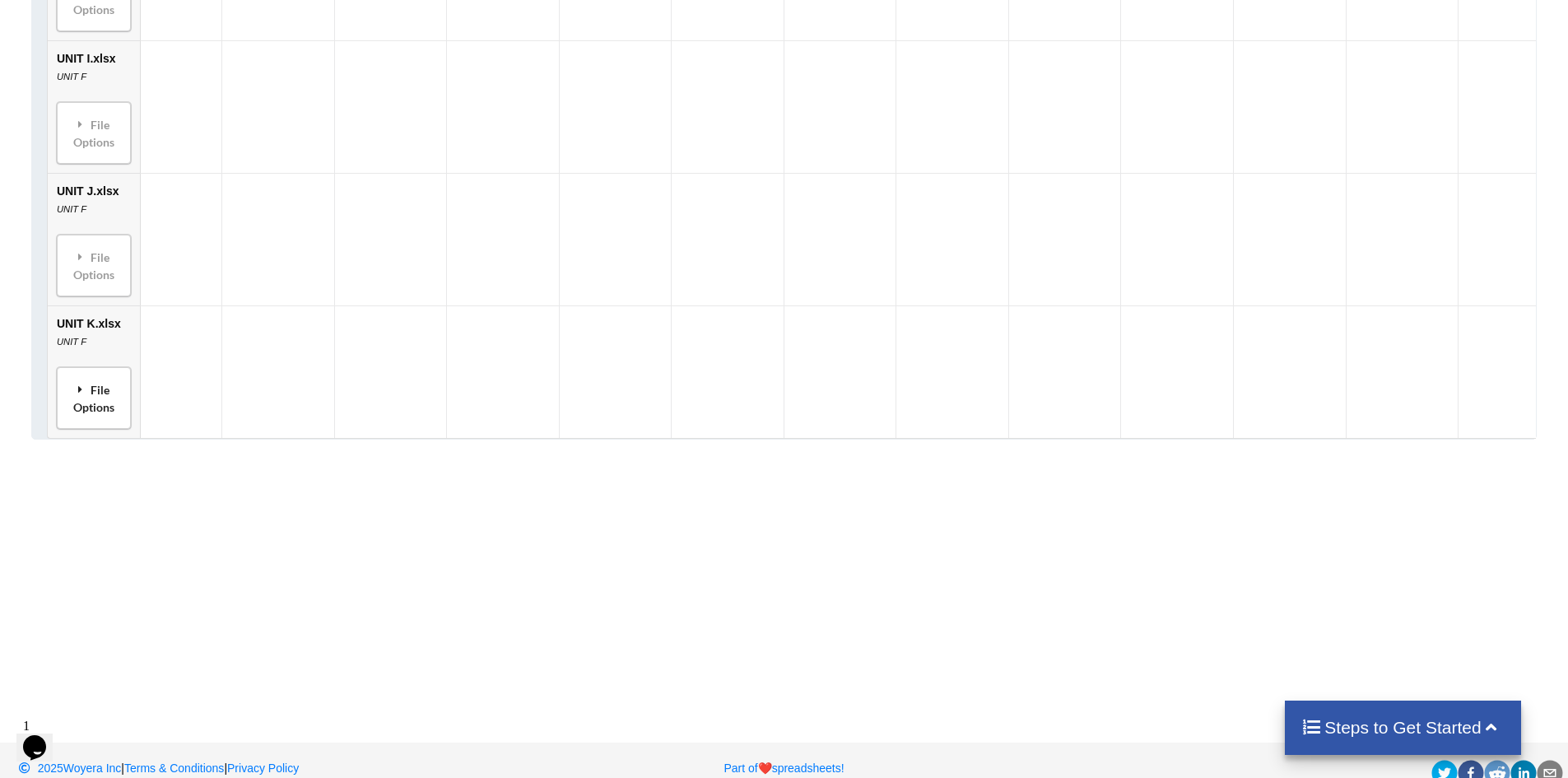
click at [83, 402] on div "File Options" at bounding box center [93, 398] width 64 height 52
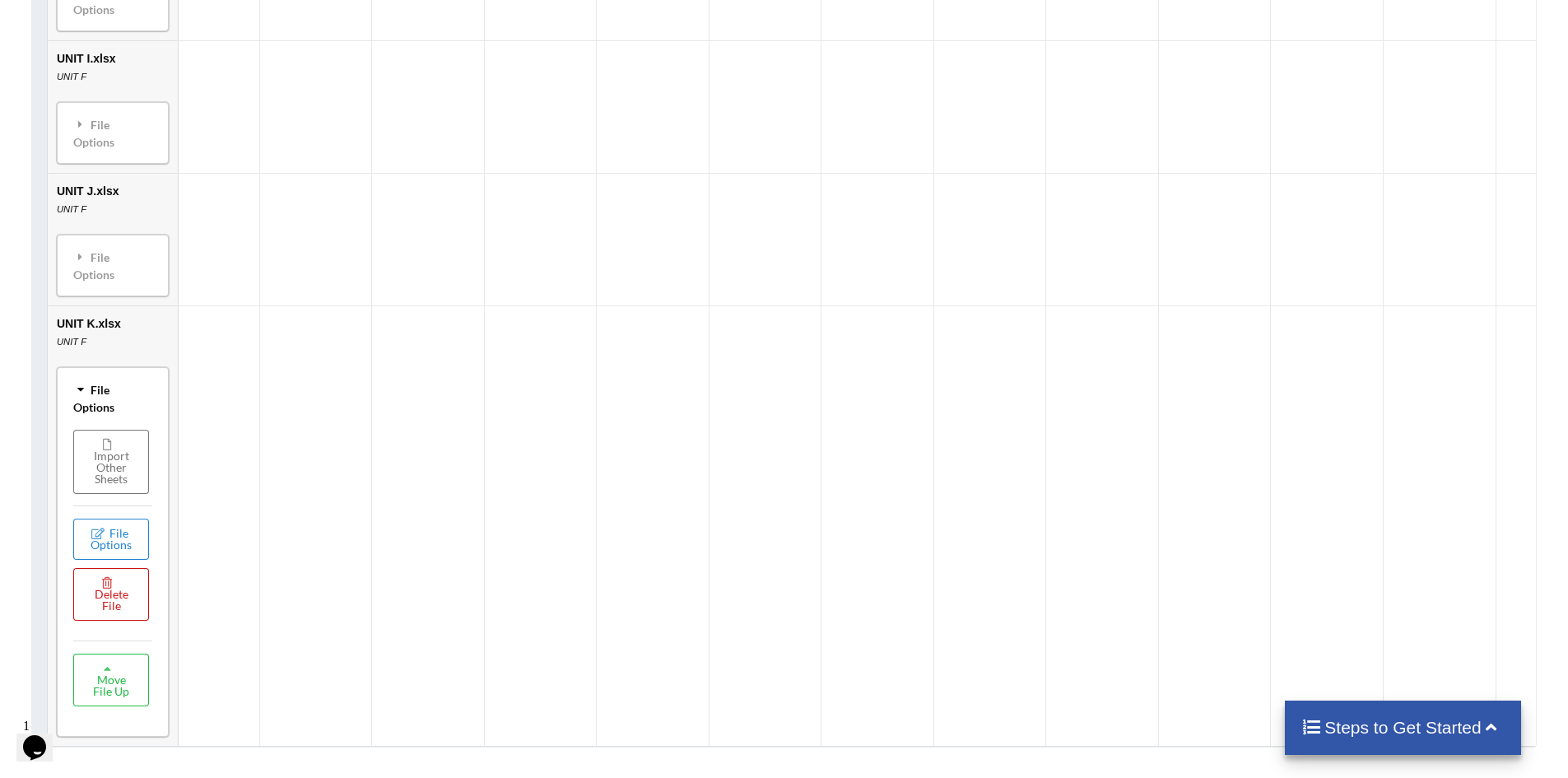
click at [129, 606] on button "Delete File" at bounding box center [111, 594] width 76 height 53
drag, startPoint x: 171, startPoint y: 542, endPoint x: 228, endPoint y: 541, distance: 57.0
click at [173, 541] on button "Delete File" at bounding box center [175, 540] width 89 height 29
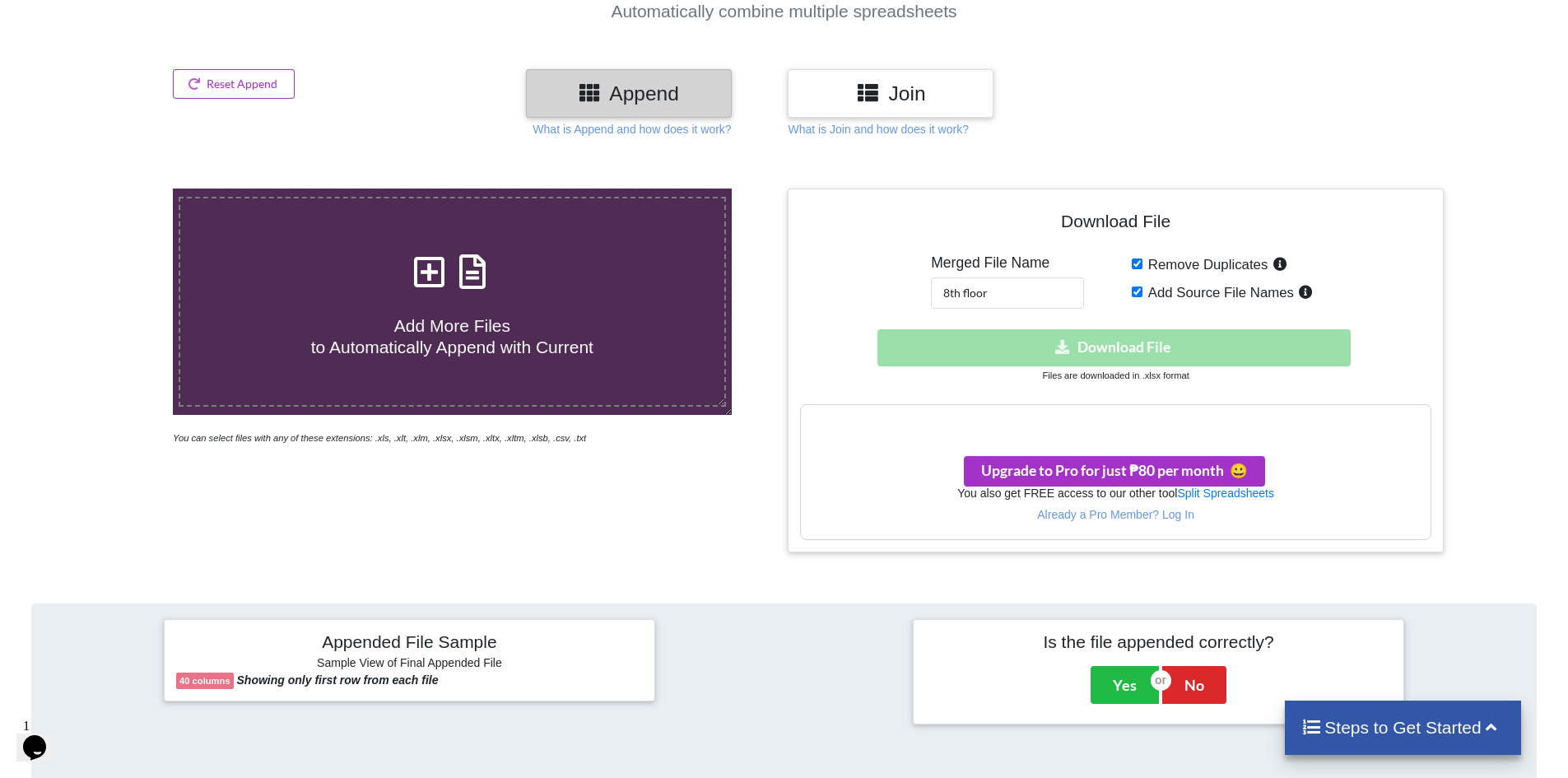
scroll to position [50, 0]
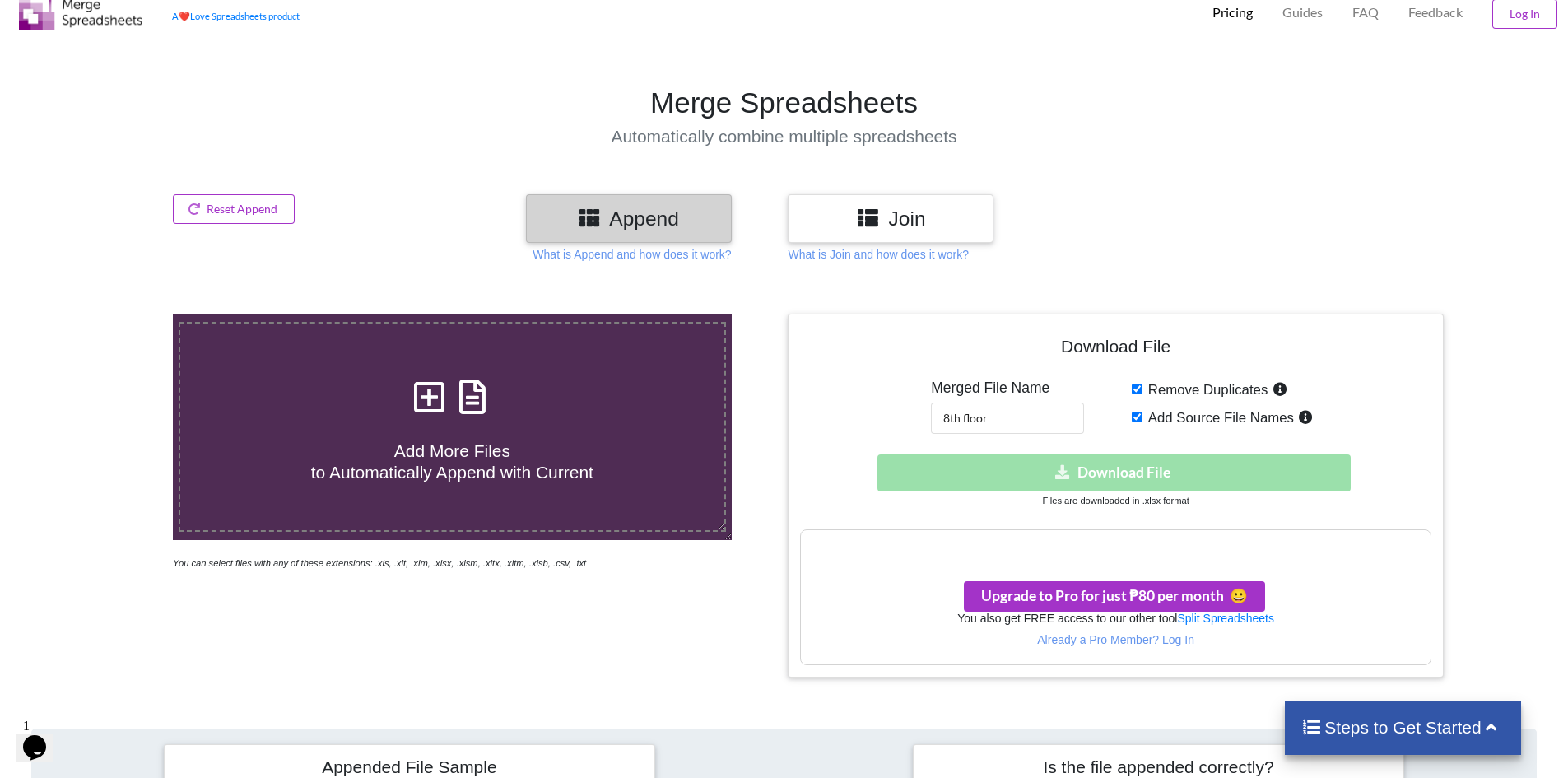
click at [750, 484] on div "Download hidden Download File" at bounding box center [1115, 473] width 631 height 37
